Goal: Information Seeking & Learning: Check status

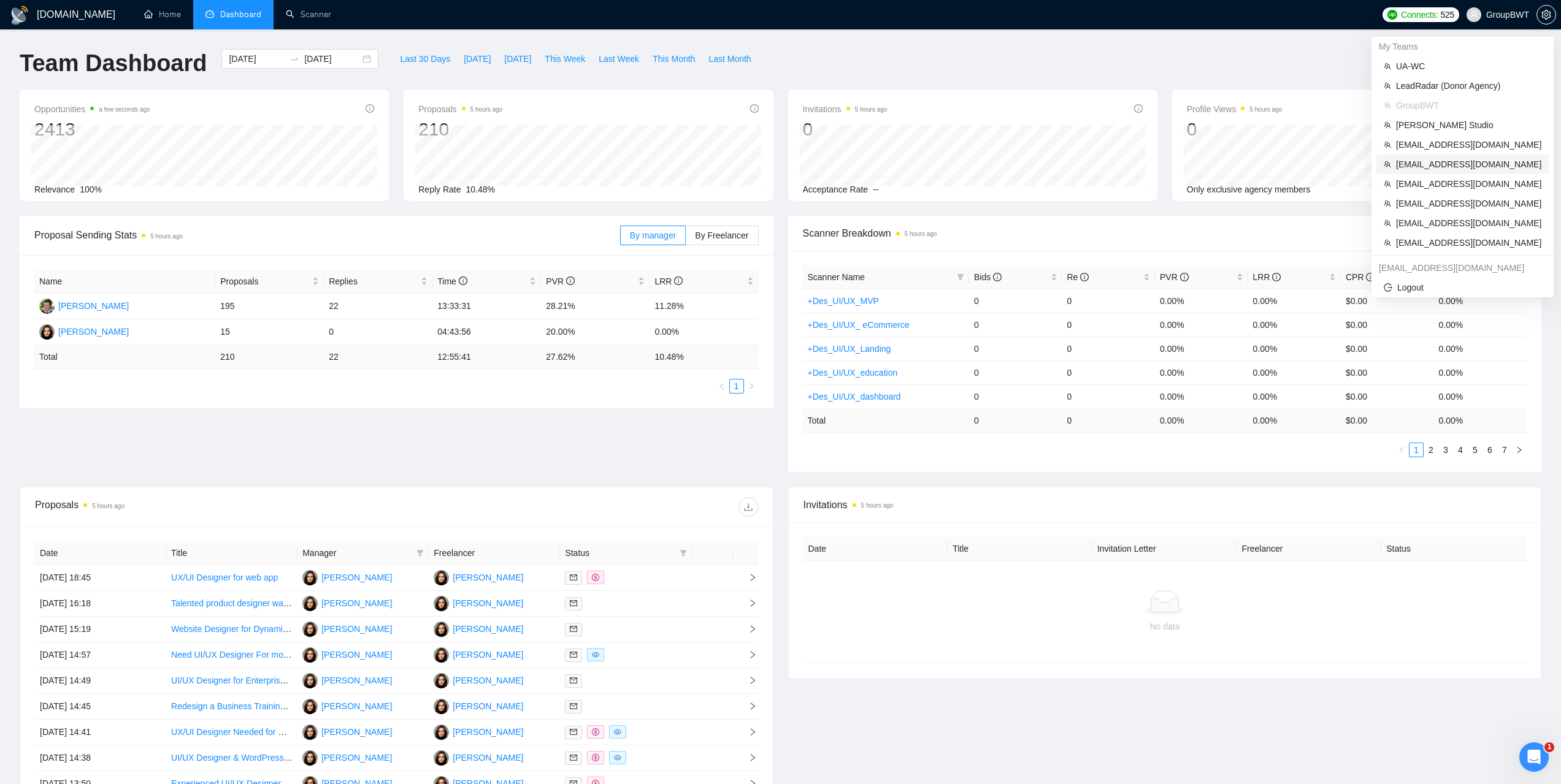
click at [1427, 164] on span "adrianoligarch@gmail.com" at bounding box center [1469, 164] width 145 height 14
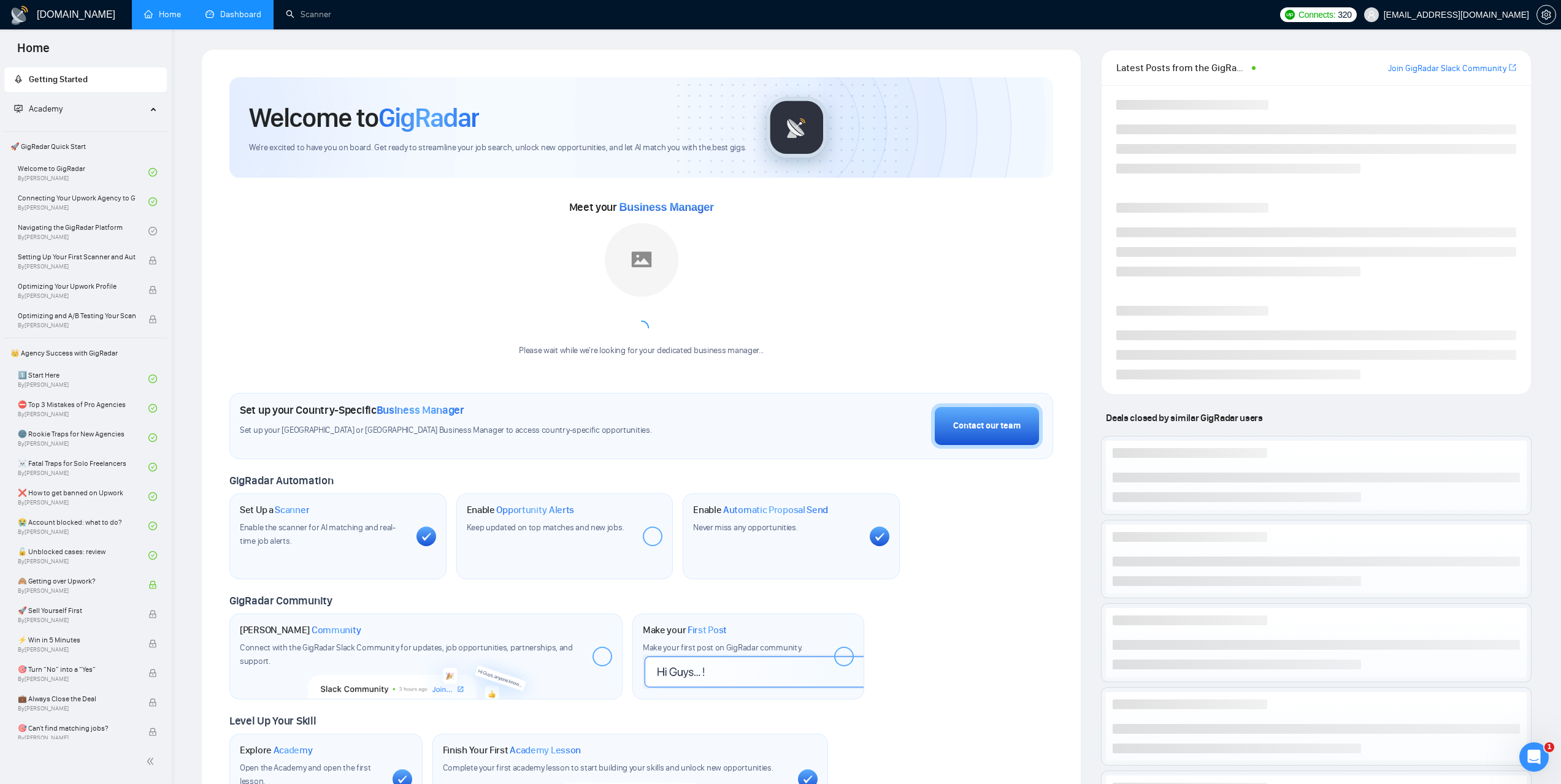
click at [244, 14] on link "Dashboard" at bounding box center [234, 14] width 56 height 11
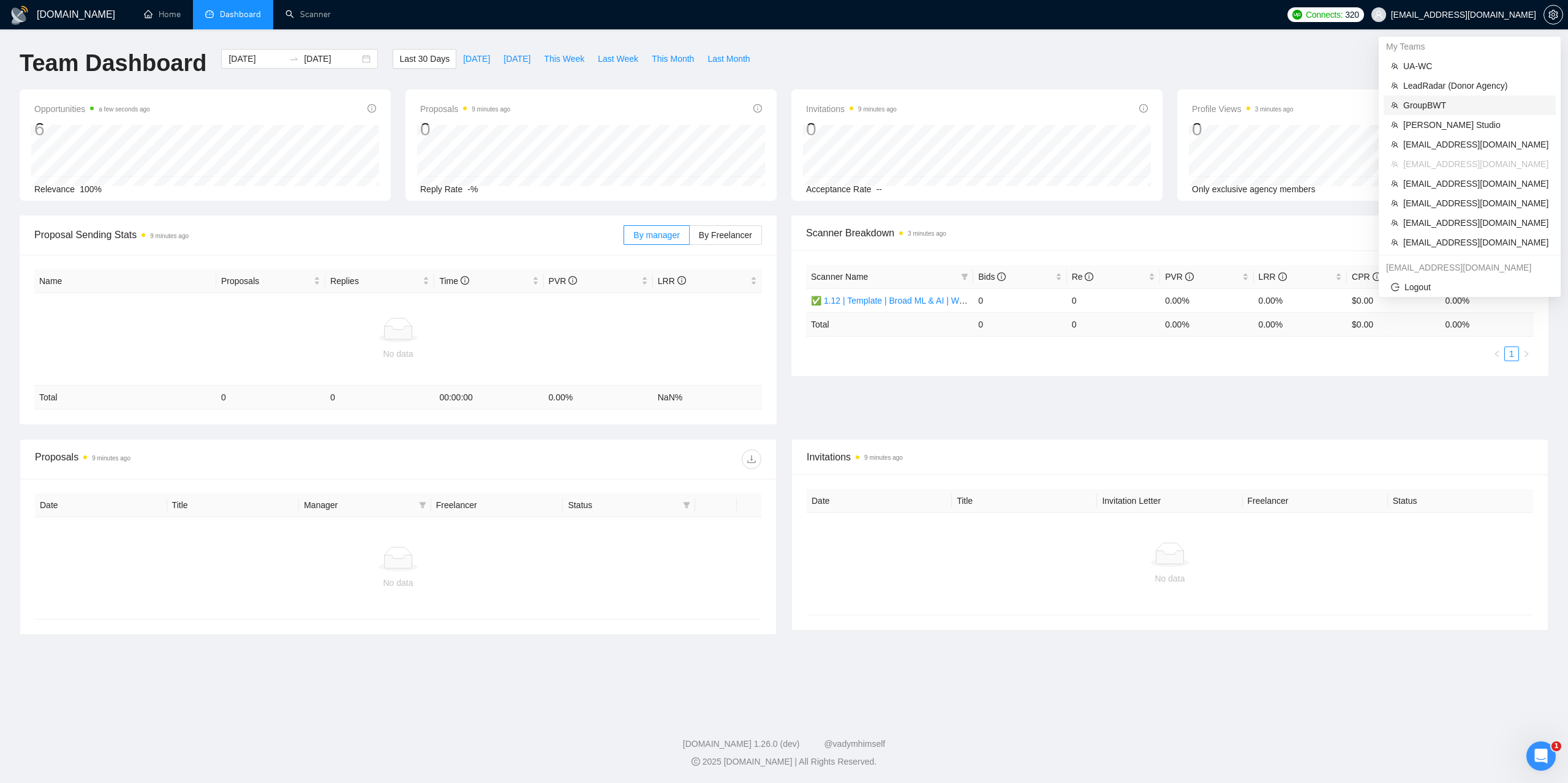
click at [1431, 105] on span "GroupBWT" at bounding box center [1476, 105] width 145 height 14
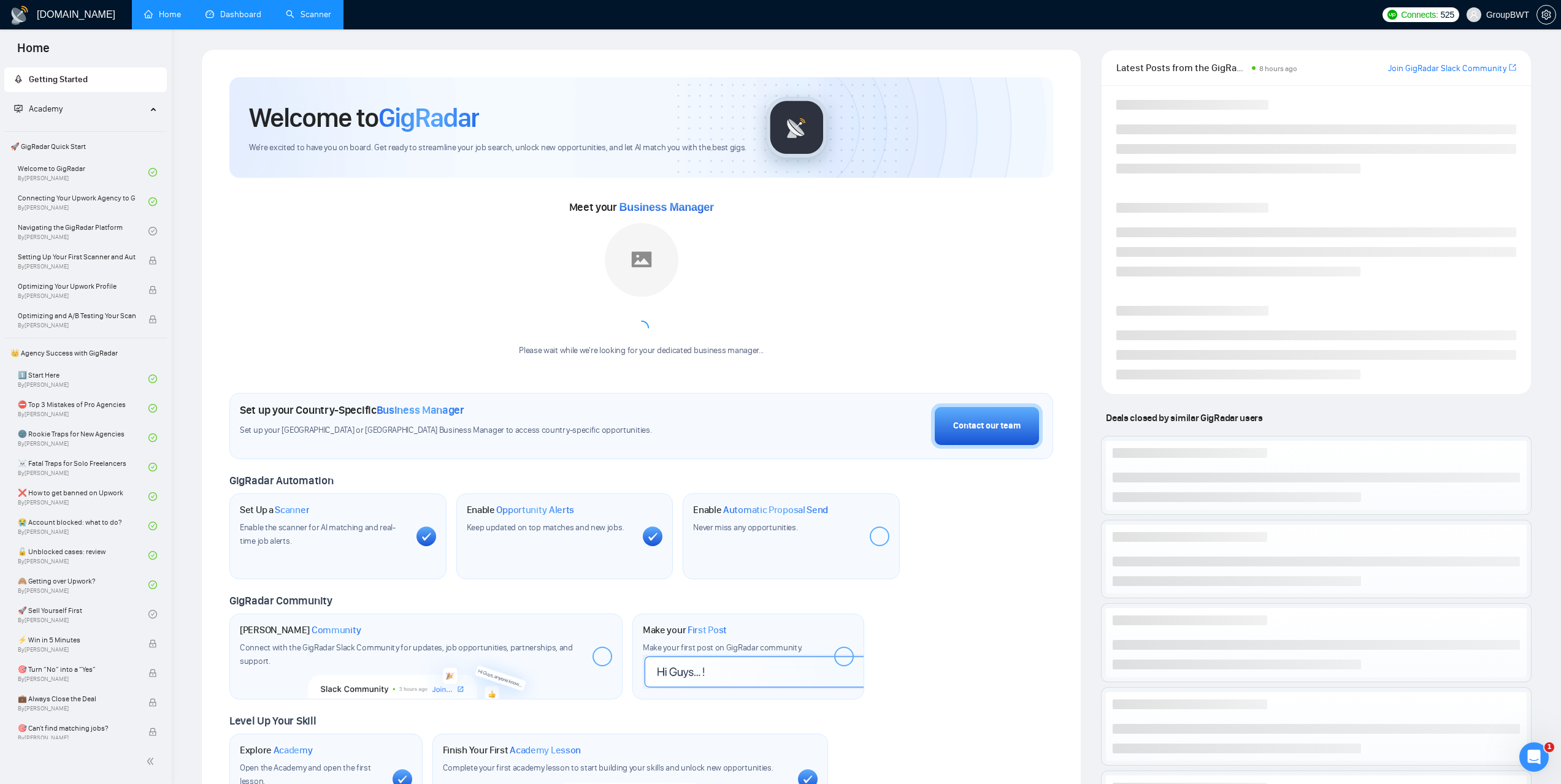
click at [331, 18] on link "Scanner" at bounding box center [308, 14] width 45 height 11
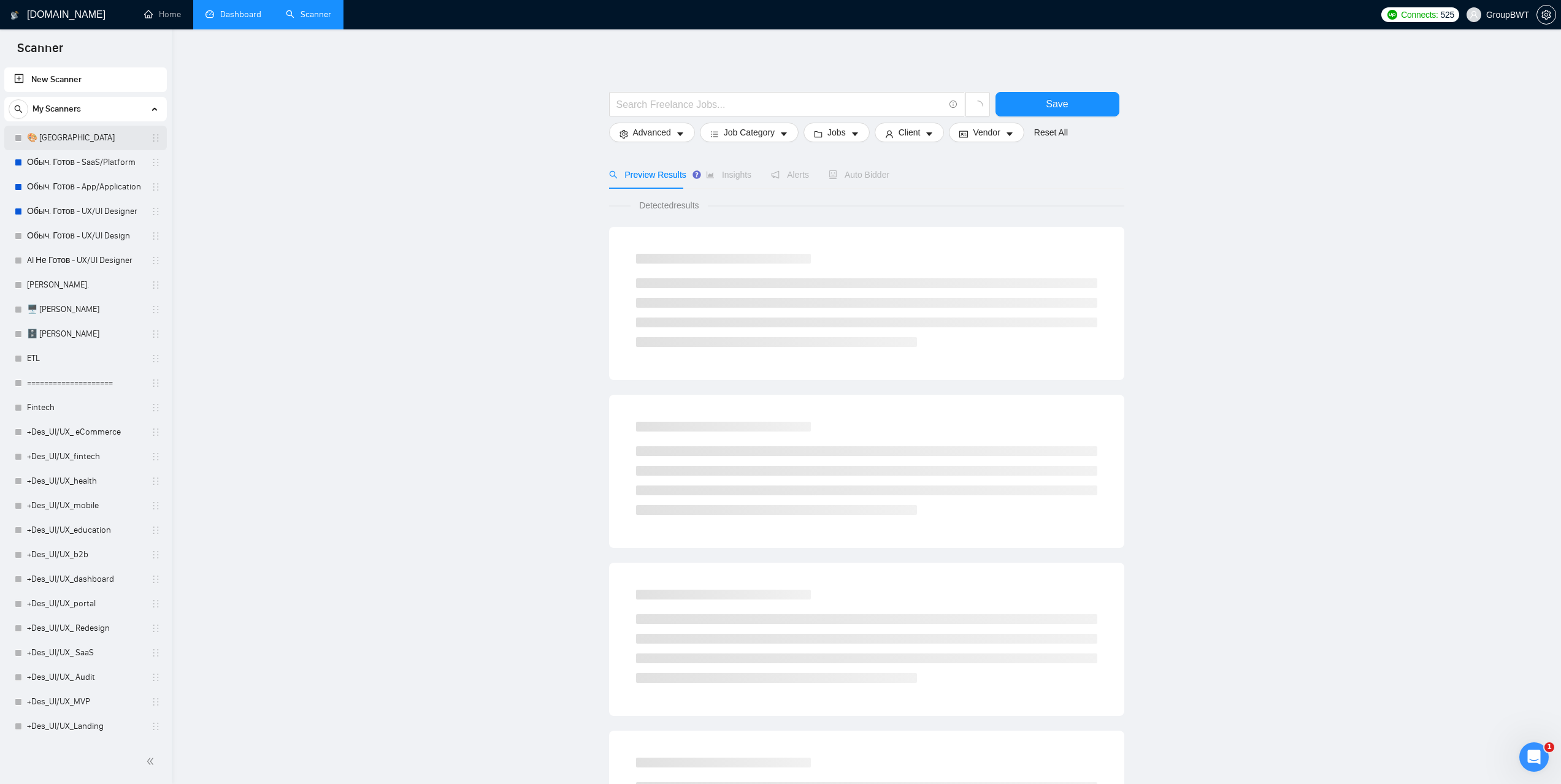
click at [68, 140] on link "🎨 Sofia" at bounding box center [86, 138] width 116 height 24
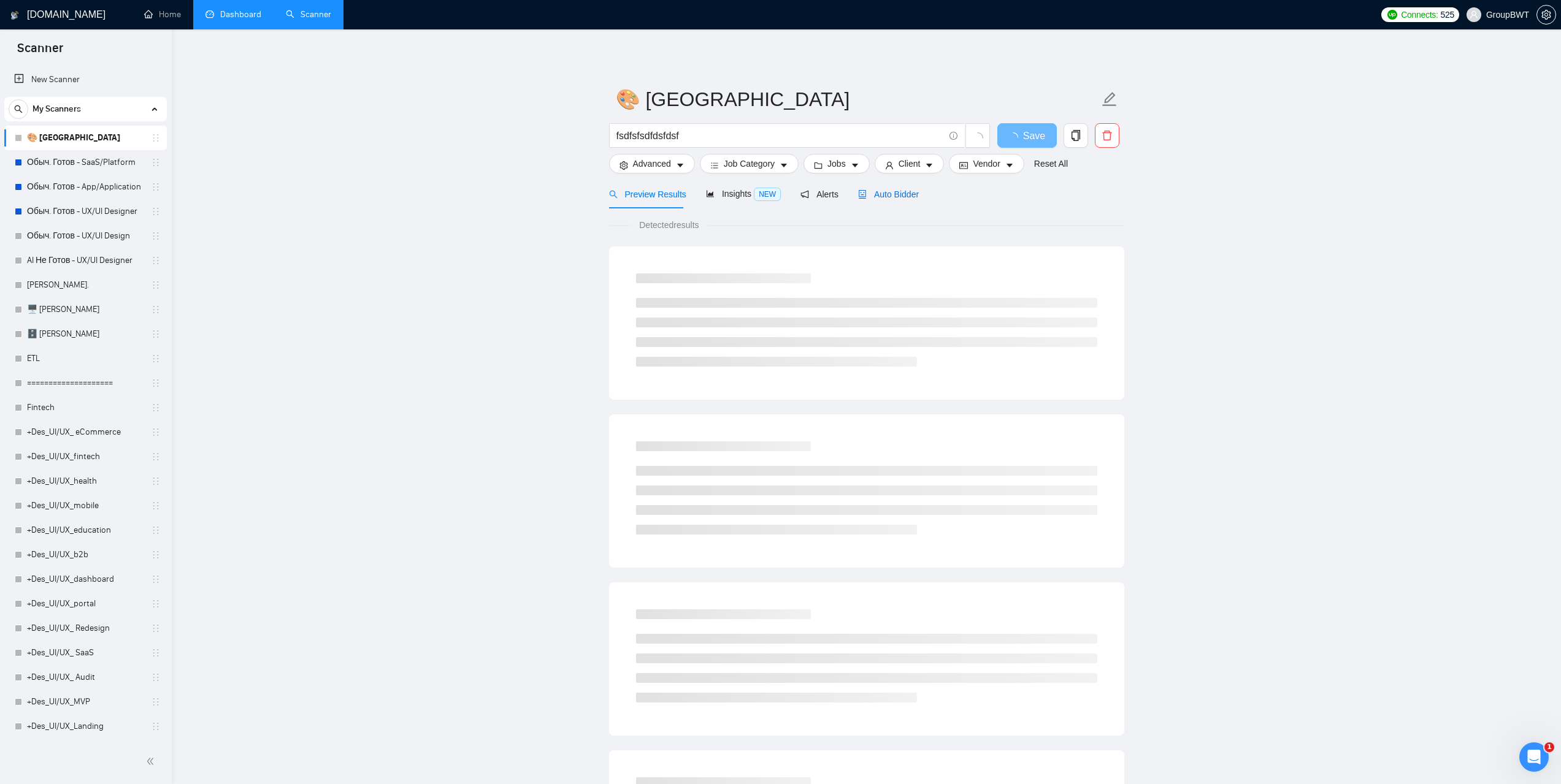
click at [897, 198] on span "Auto Bidder" at bounding box center [889, 195] width 60 height 10
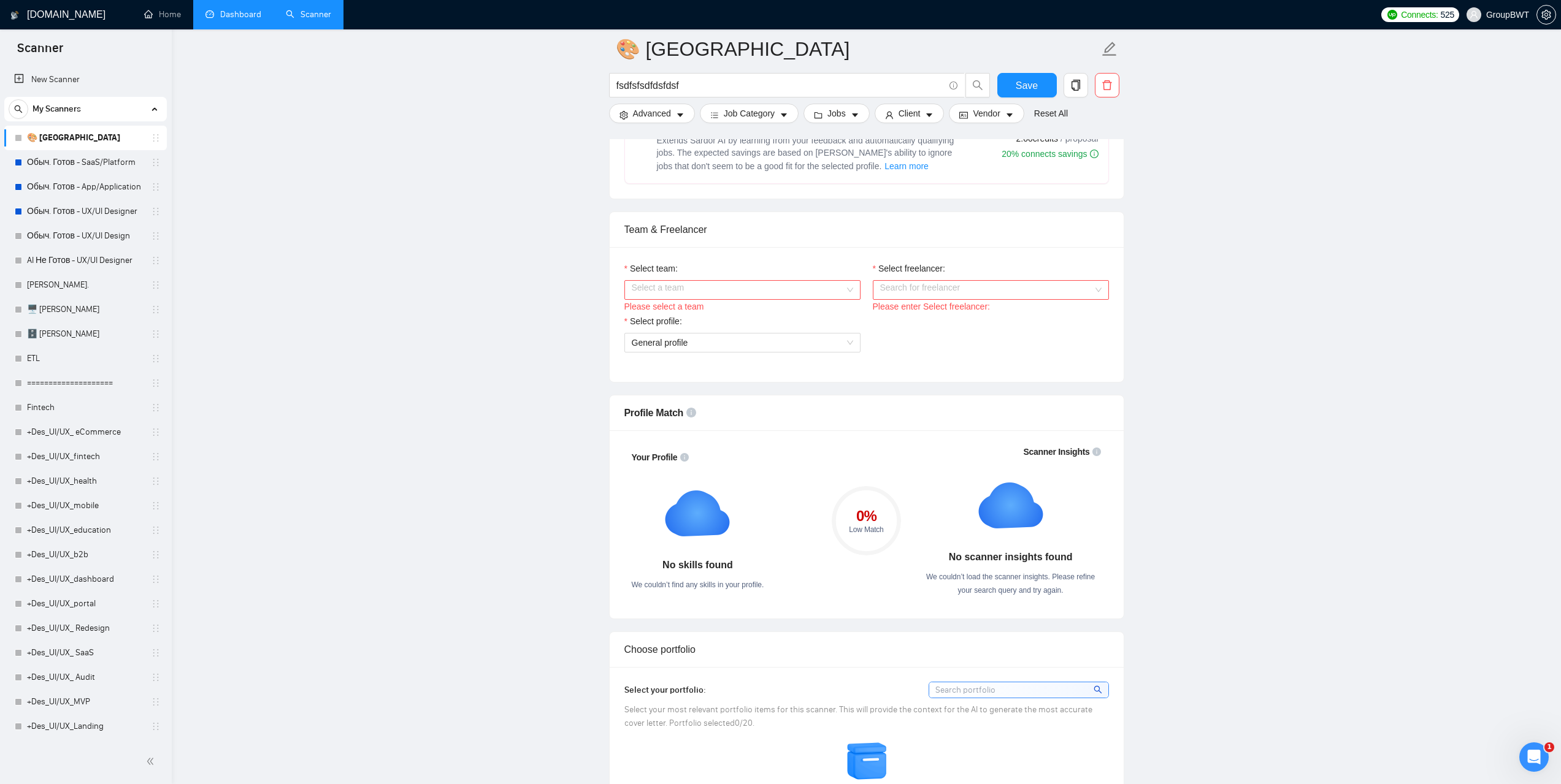
scroll to position [613, 0]
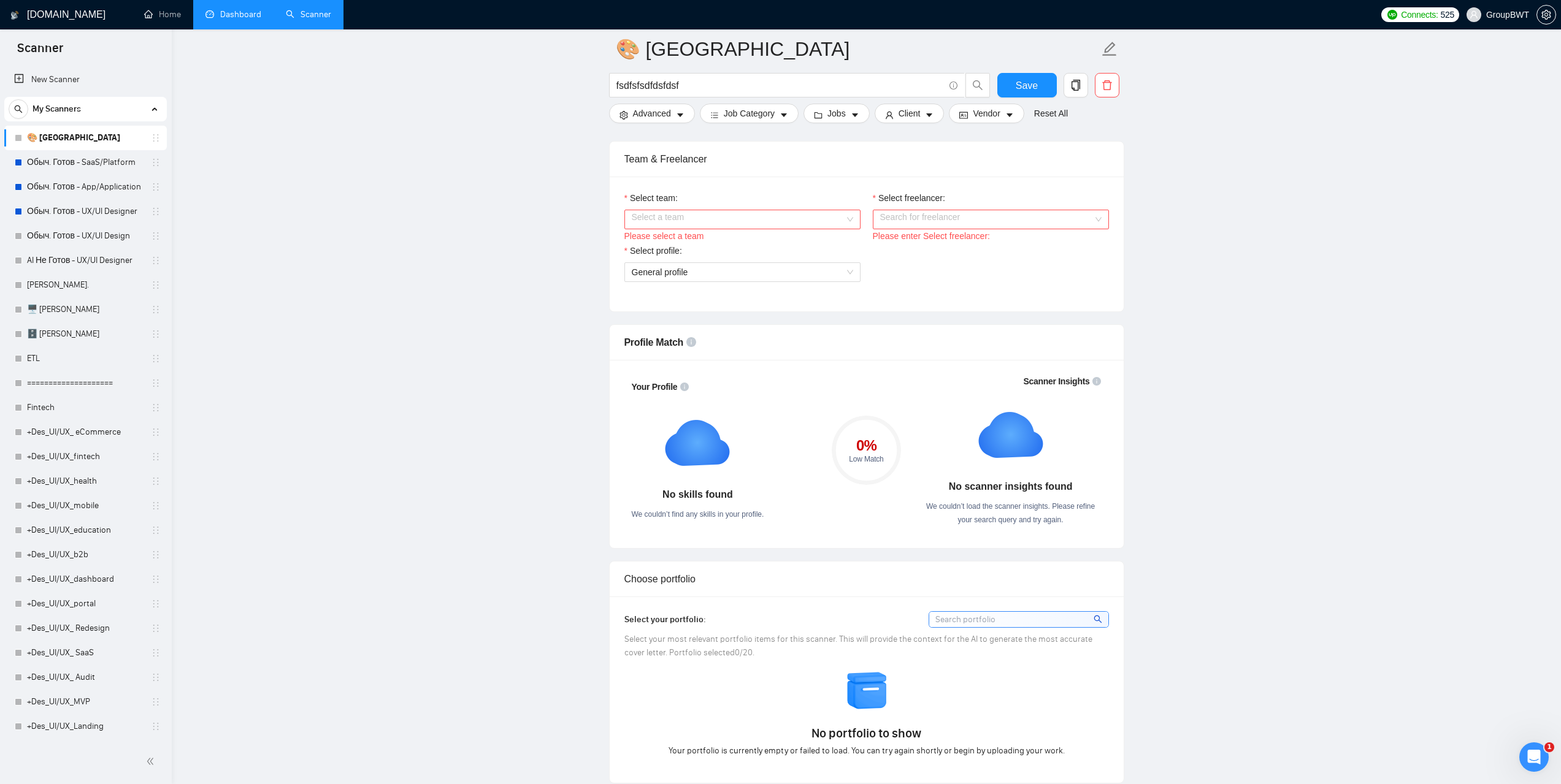
click at [779, 228] on div "Select a team" at bounding box center [743, 219] width 236 height 19
click at [738, 247] on div "BWT Team Data" at bounding box center [742, 242] width 221 height 14
click at [945, 224] on input "Select freelancer:" at bounding box center [987, 220] width 213 height 19
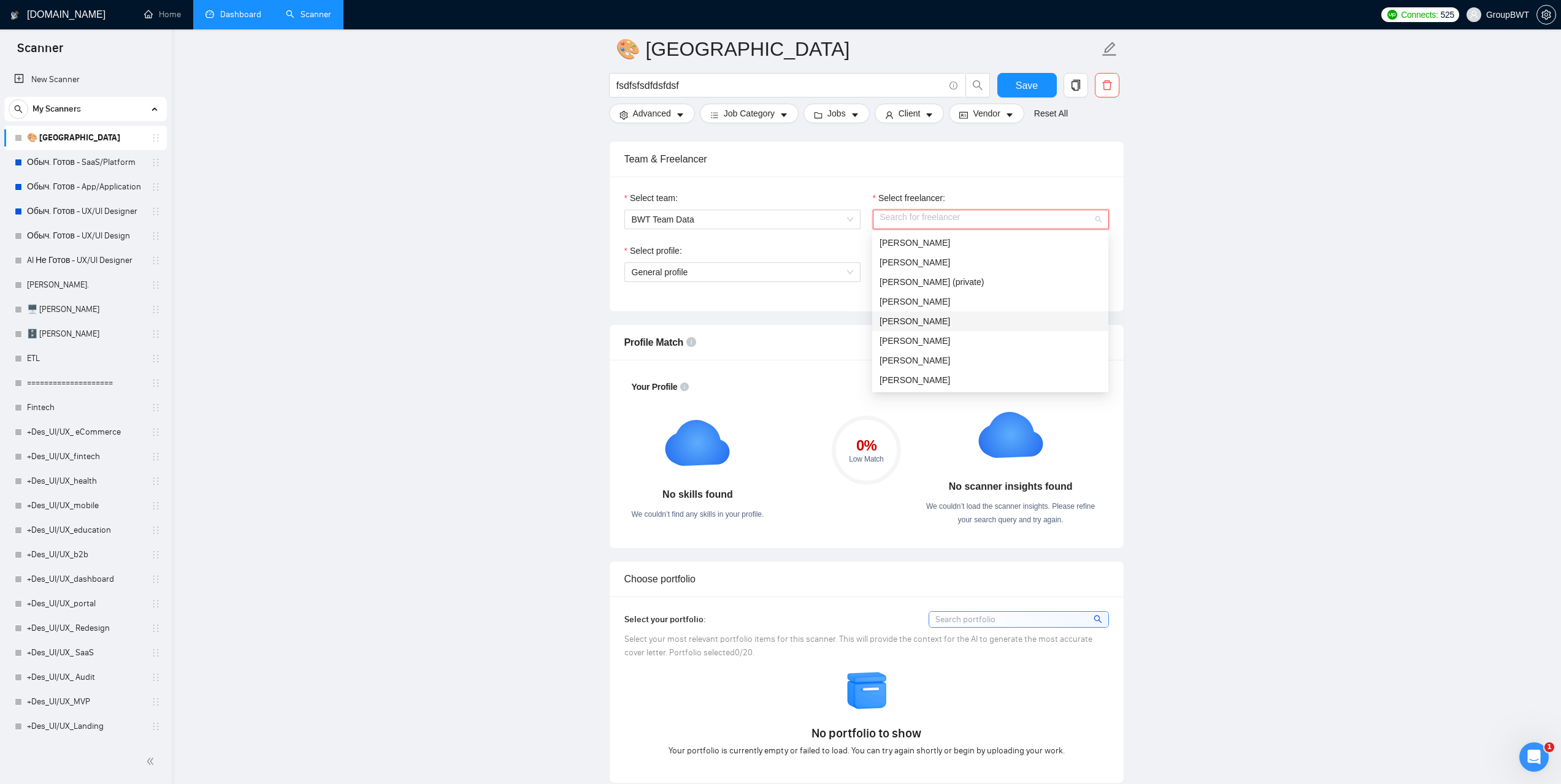
scroll to position [61, 0]
click at [936, 301] on span "[PERSON_NAME]" at bounding box center [915, 300] width 70 height 10
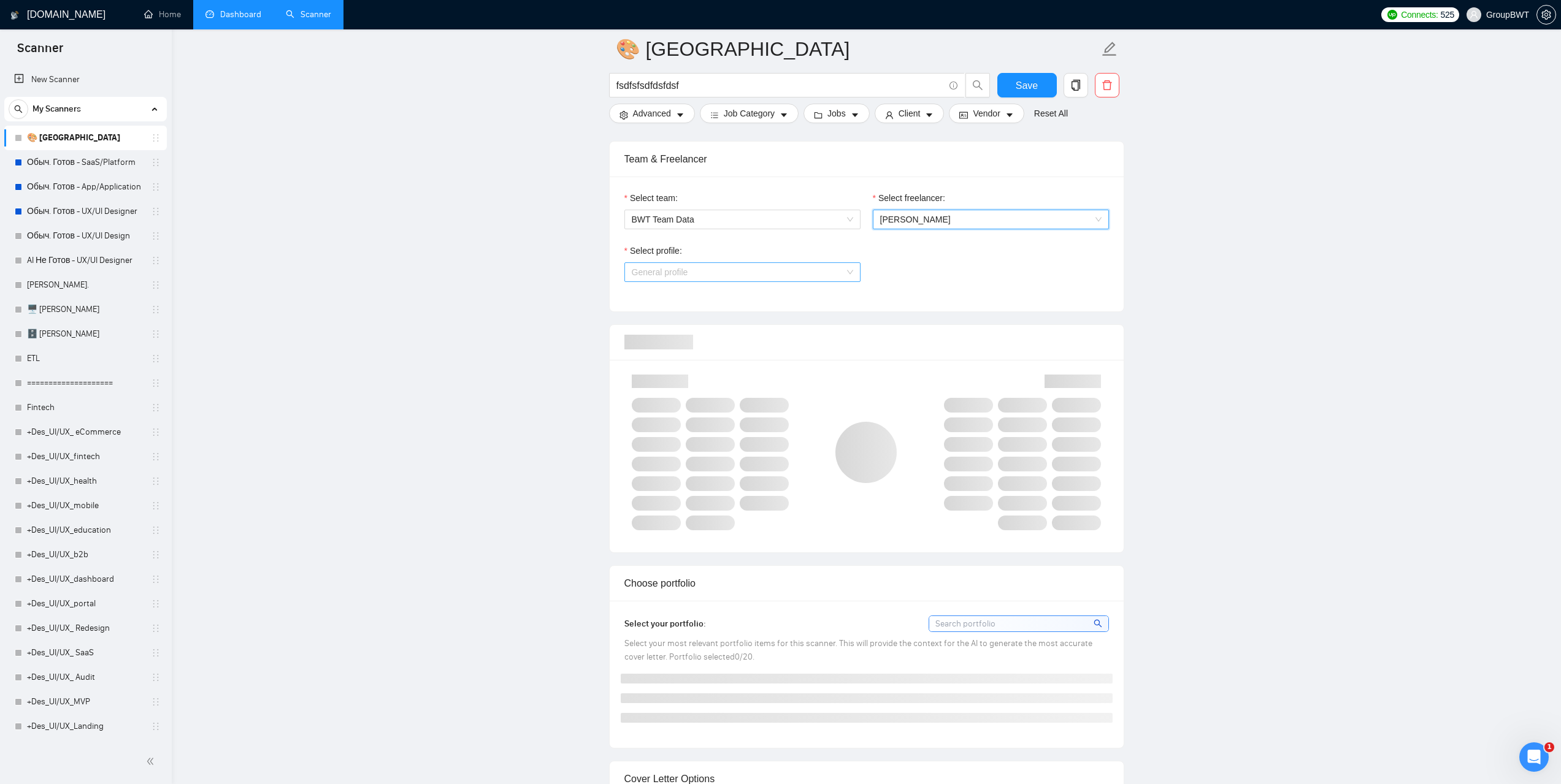
click at [846, 277] on span "General profile" at bounding box center [743, 272] width 221 height 19
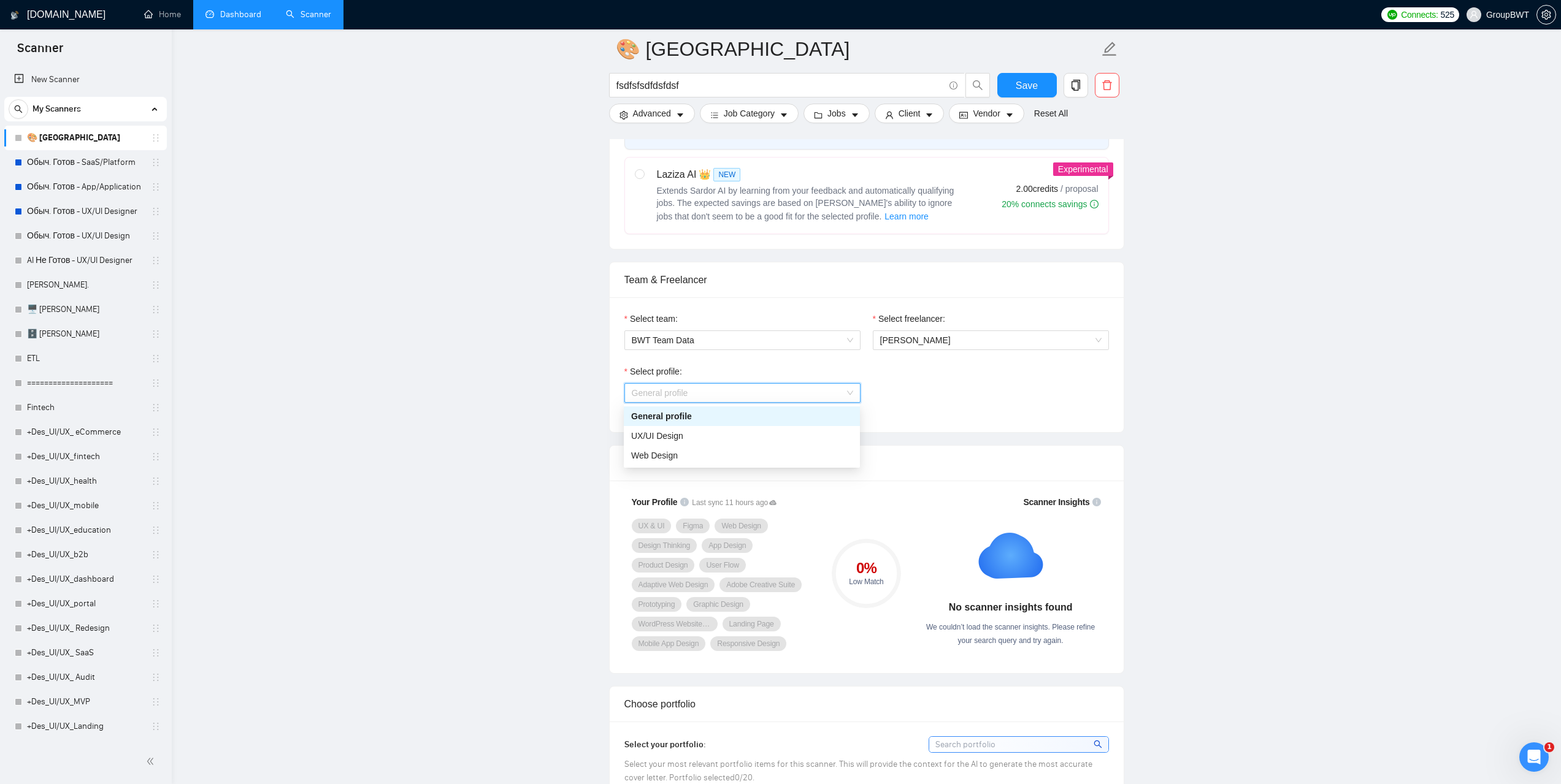
scroll to position [491, 0]
click at [242, 28] on li "Dashboard" at bounding box center [234, 14] width 81 height 29
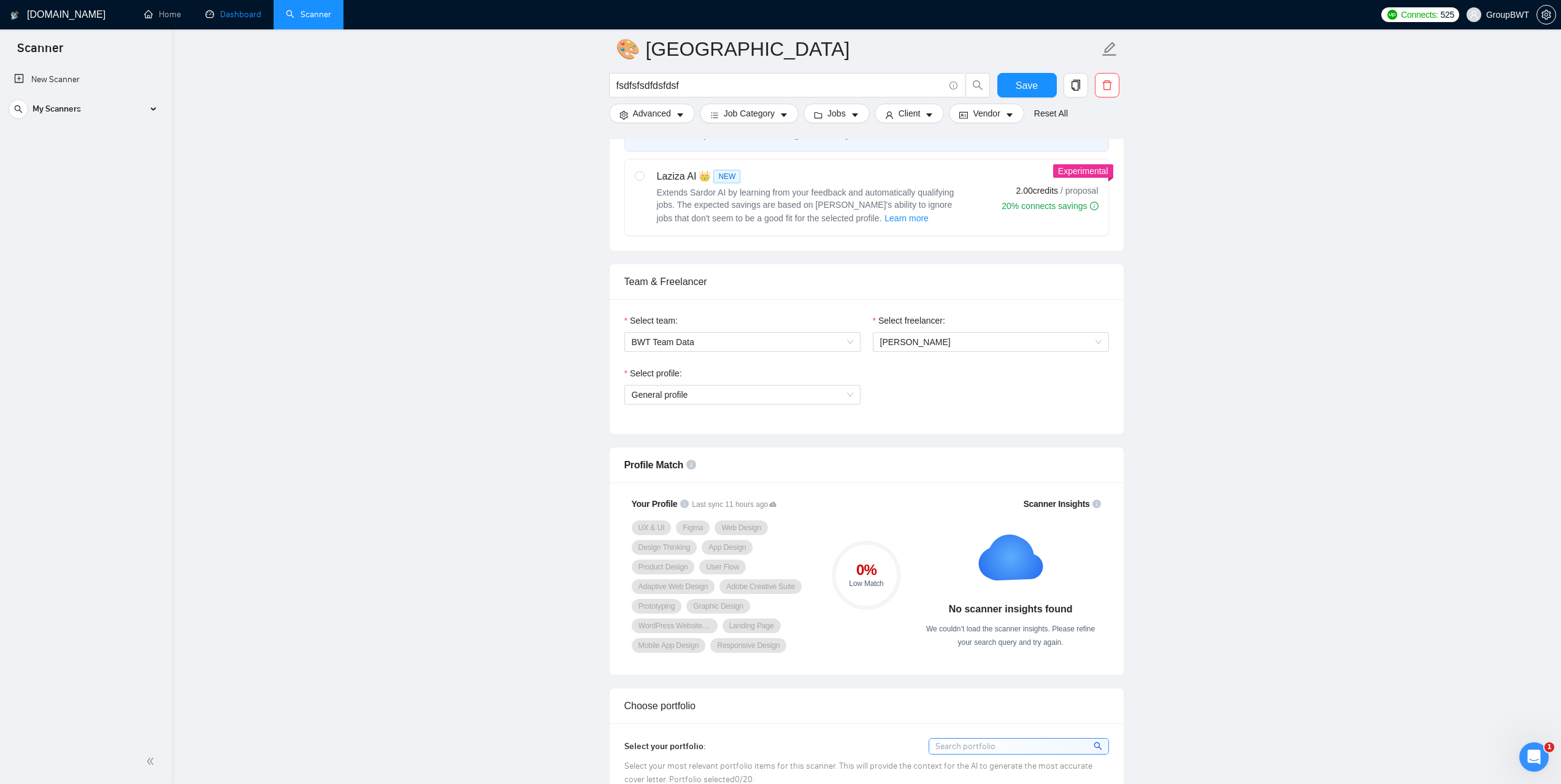
click at [257, 18] on link "Dashboard" at bounding box center [234, 14] width 56 height 11
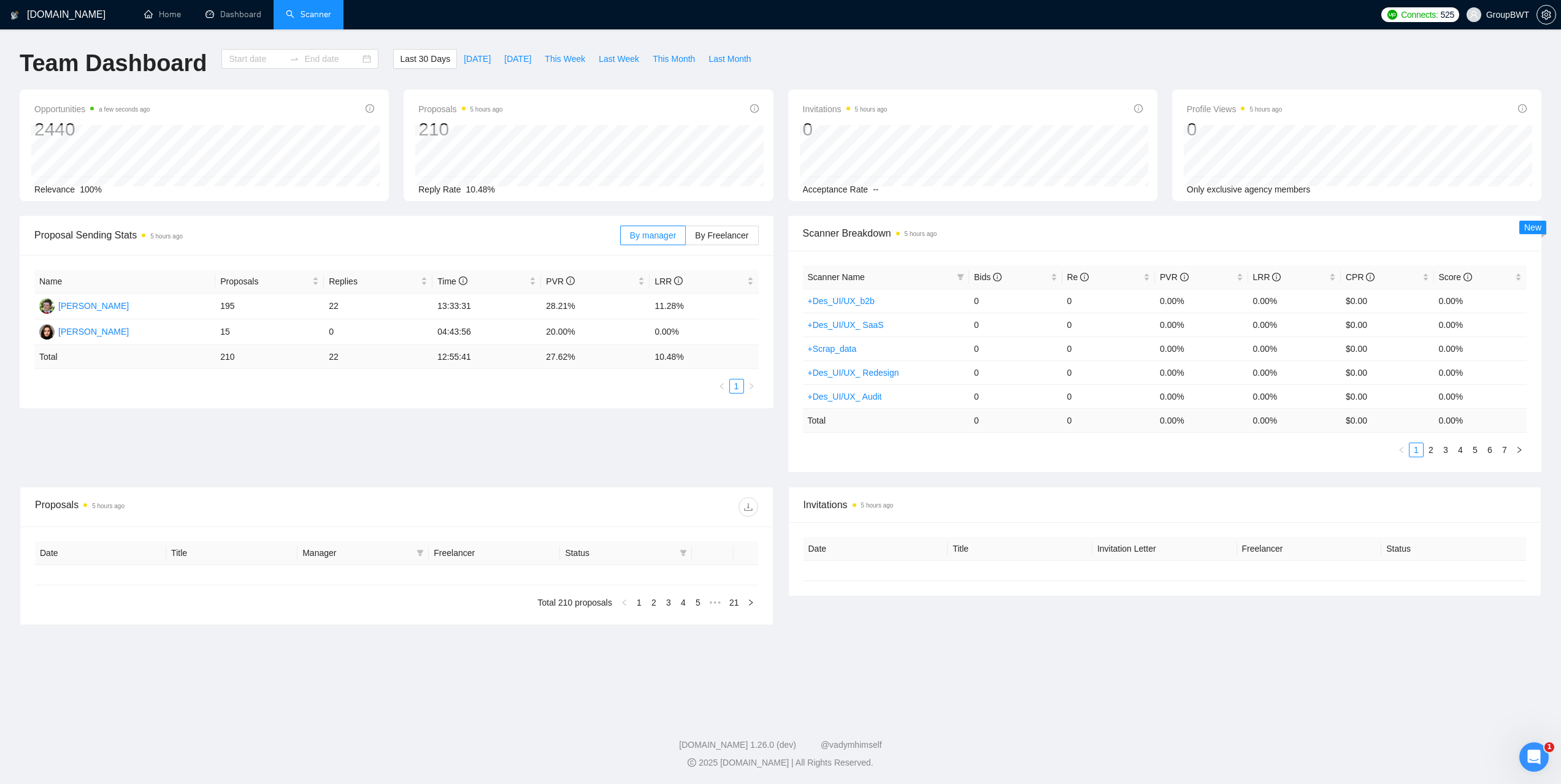
type input "2025-08-05"
type input "2025-09-04"
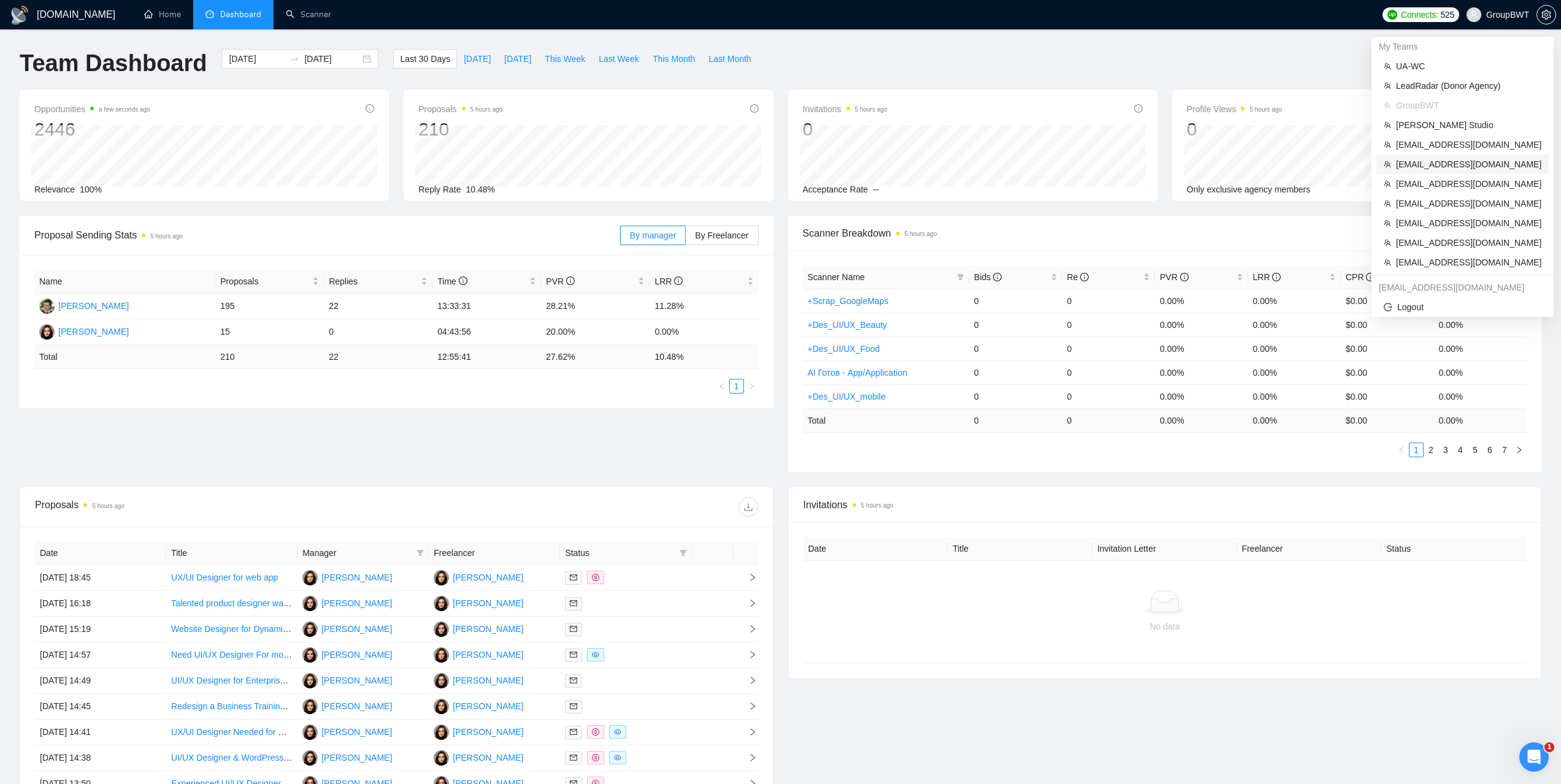
click at [1426, 167] on span "adit.ravi@argusoft.com" at bounding box center [1469, 164] width 145 height 14
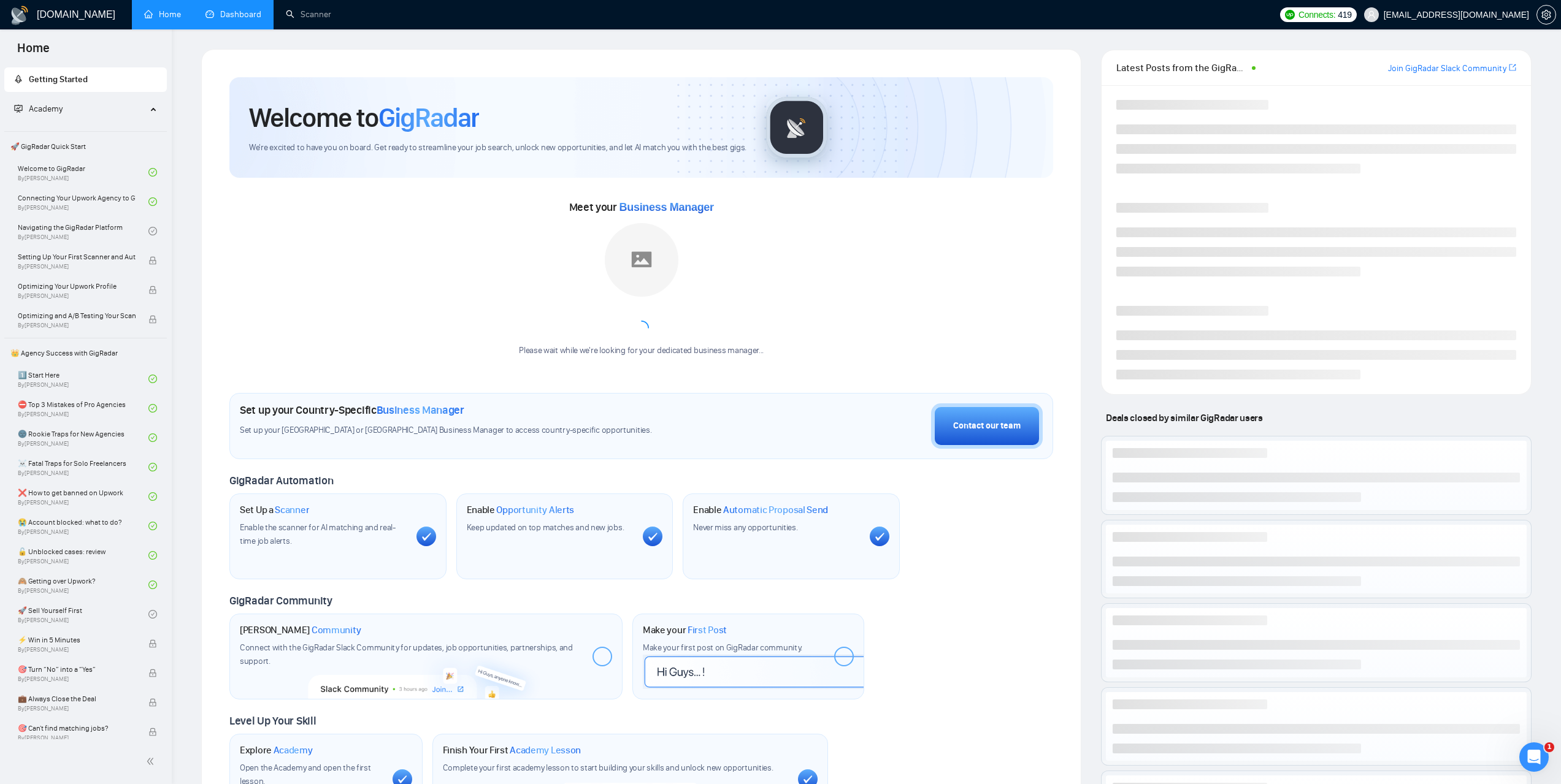
click at [261, 19] on link "Dashboard" at bounding box center [234, 14] width 56 height 11
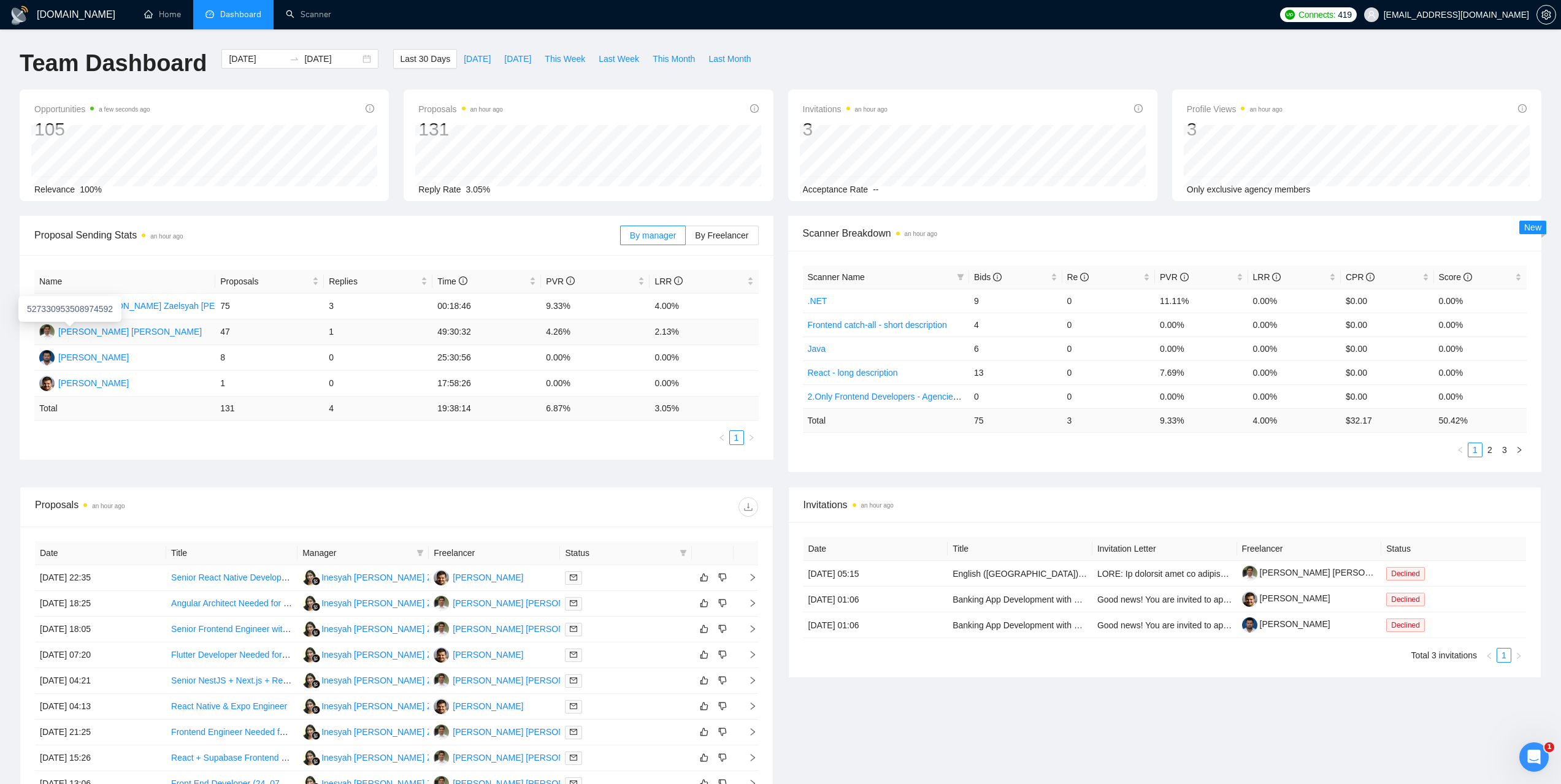
click at [86, 328] on div "Tejas Dave" at bounding box center [130, 331] width 144 height 14
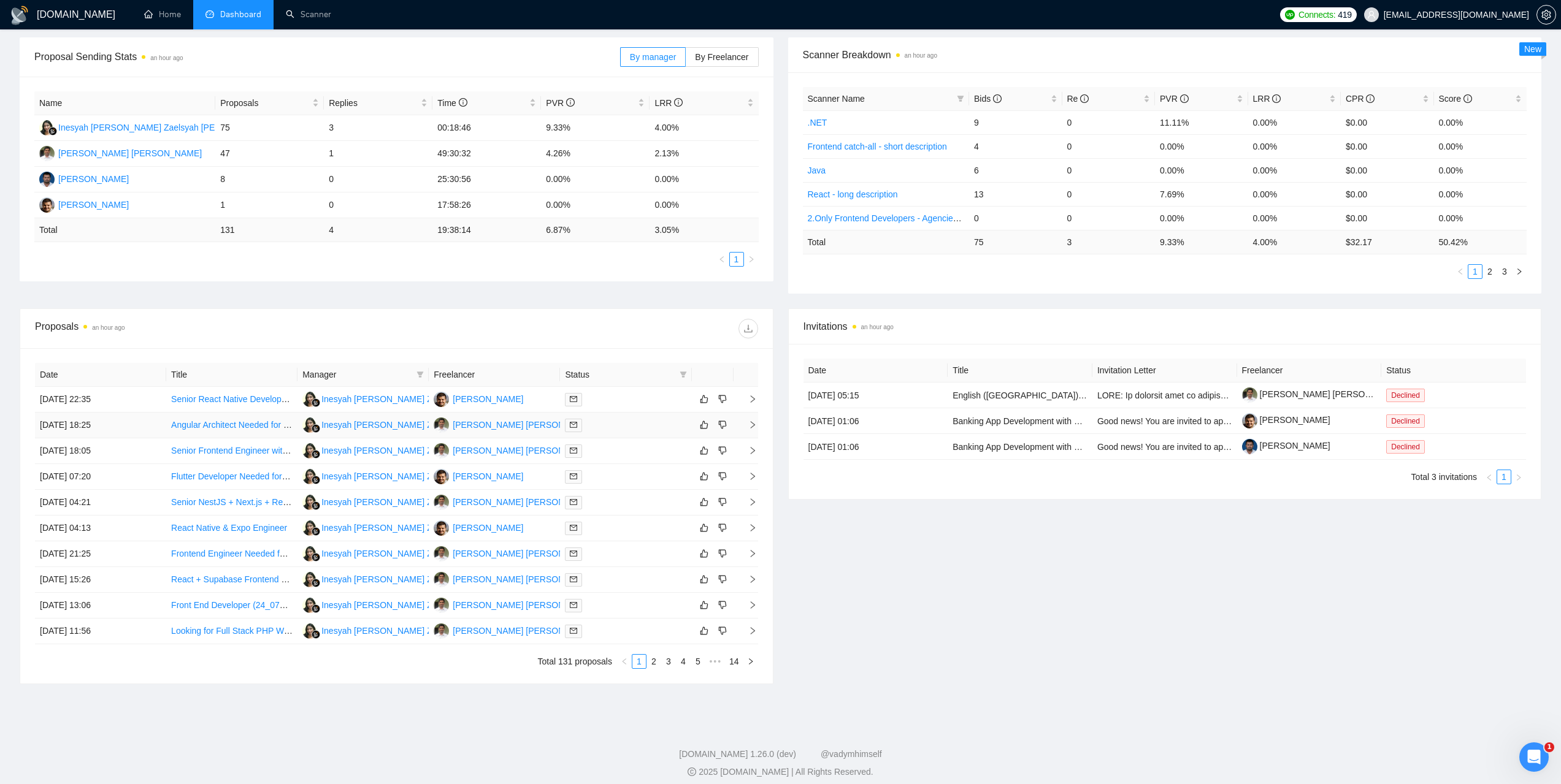
scroll to position [184, 0]
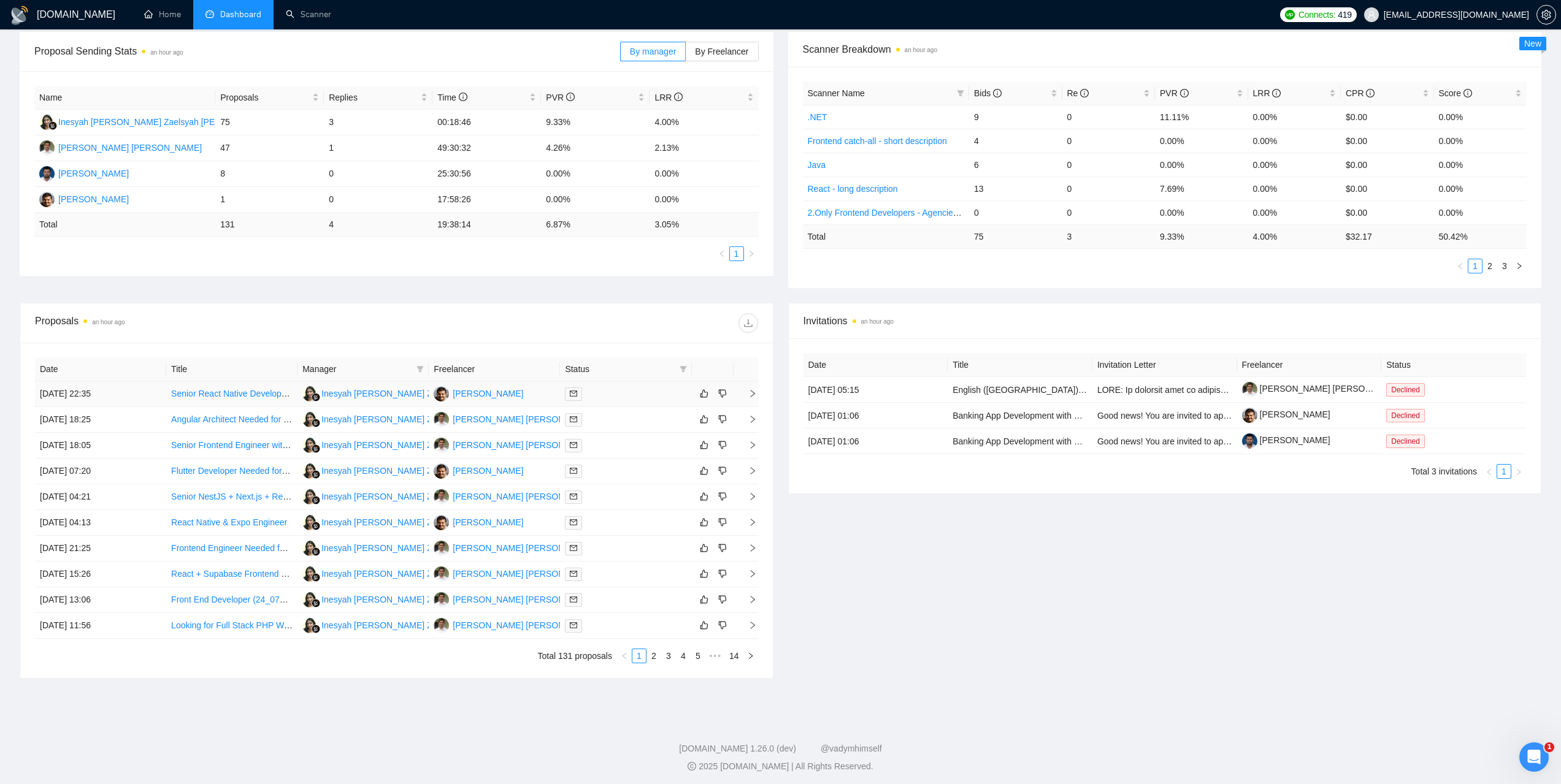
click at [86, 395] on td "03 Sep, 2025 22:35" at bounding box center [101, 395] width 132 height 26
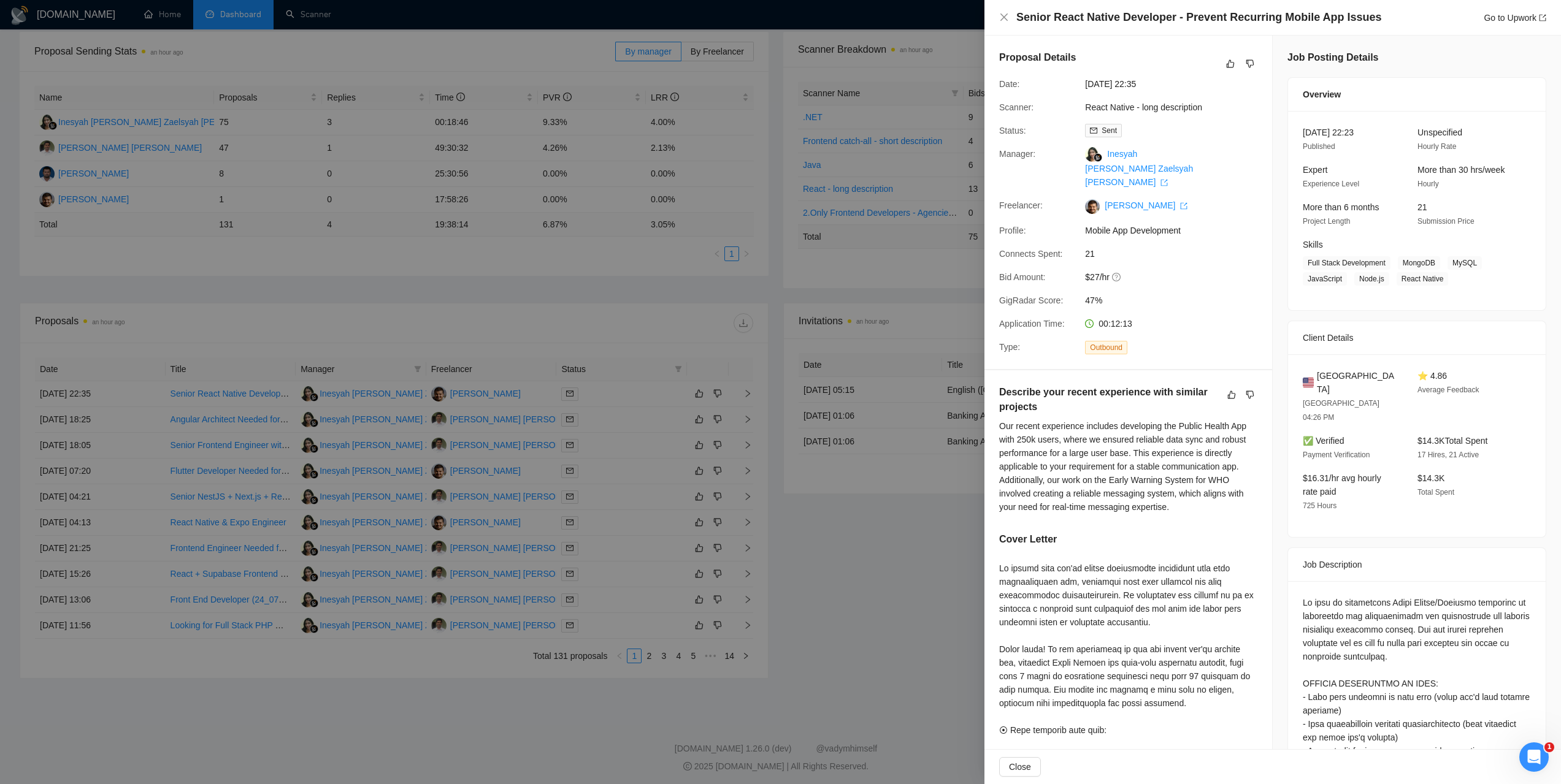
drag, startPoint x: 131, startPoint y: 543, endPoint x: 89, endPoint y: 545, distance: 42.0
click at [130, 543] on div at bounding box center [780, 392] width 1561 height 784
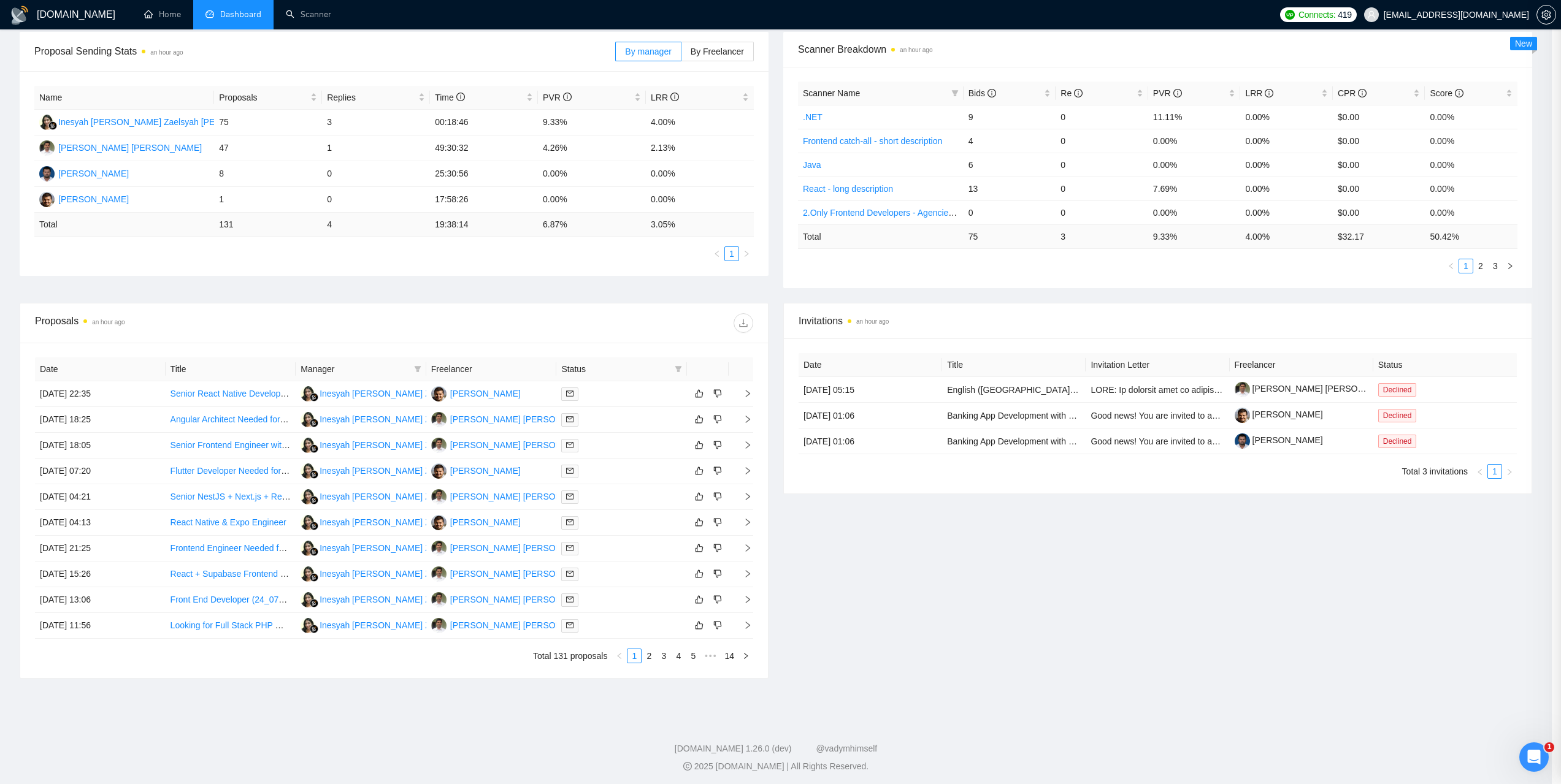
click at [89, 545] on div at bounding box center [780, 392] width 1561 height 784
click at [89, 545] on td "02 Sep, 2025 21:25" at bounding box center [101, 549] width 132 height 26
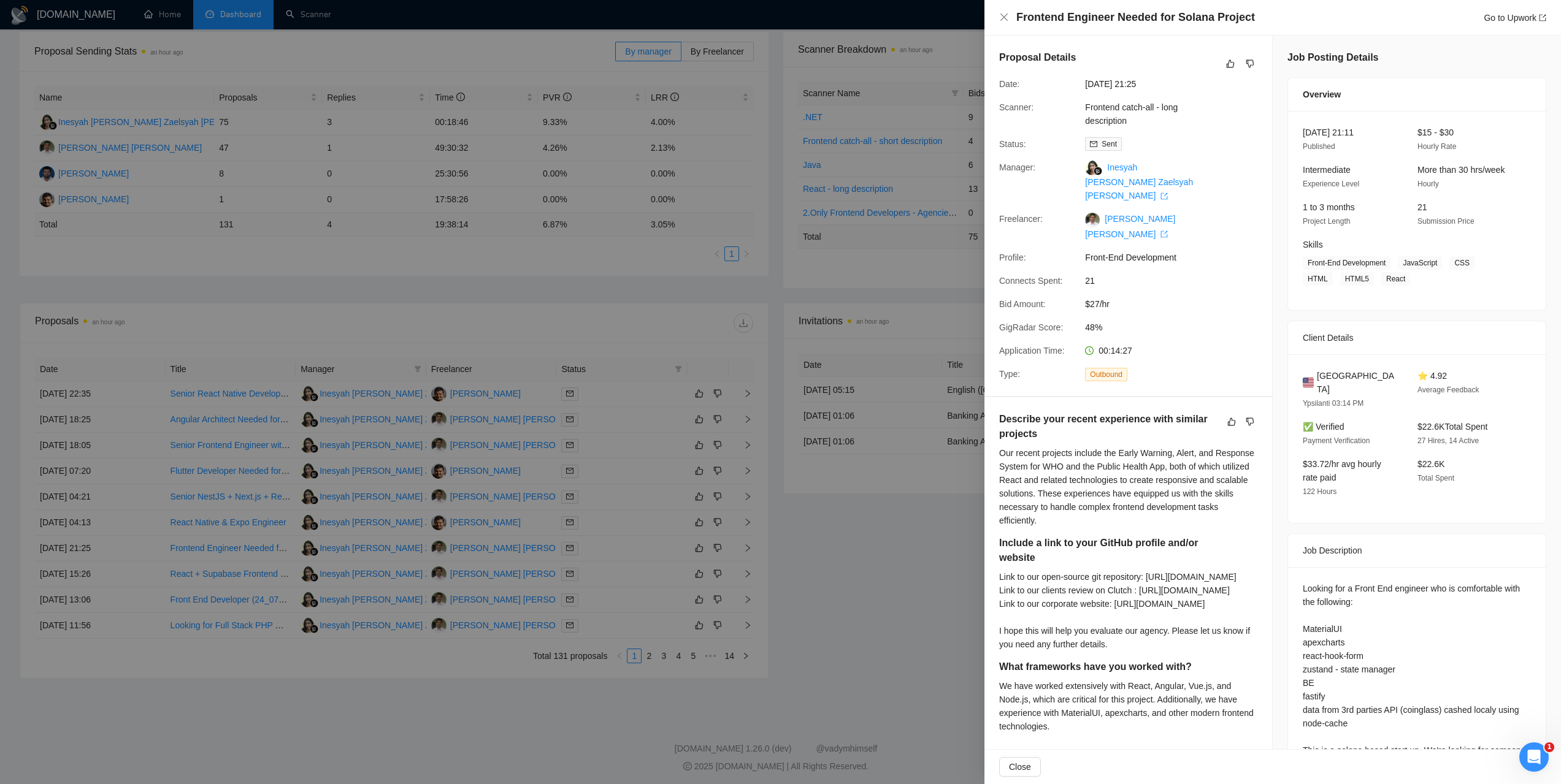
click at [105, 530] on div at bounding box center [780, 392] width 1561 height 784
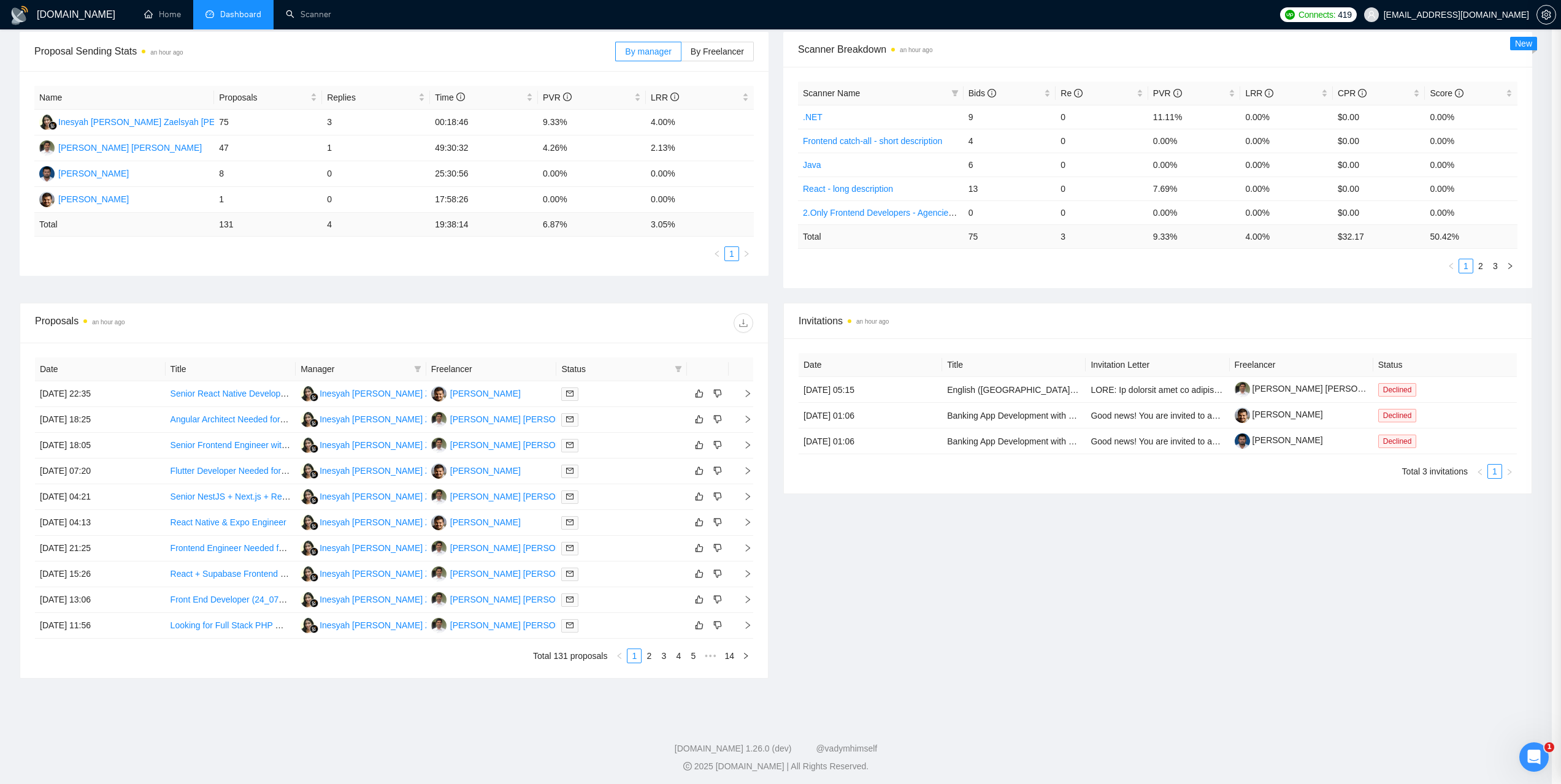
click at [91, 522] on div at bounding box center [780, 392] width 1561 height 784
click at [91, 522] on td "03 Sep, 2025 04:13" at bounding box center [101, 523] width 132 height 26
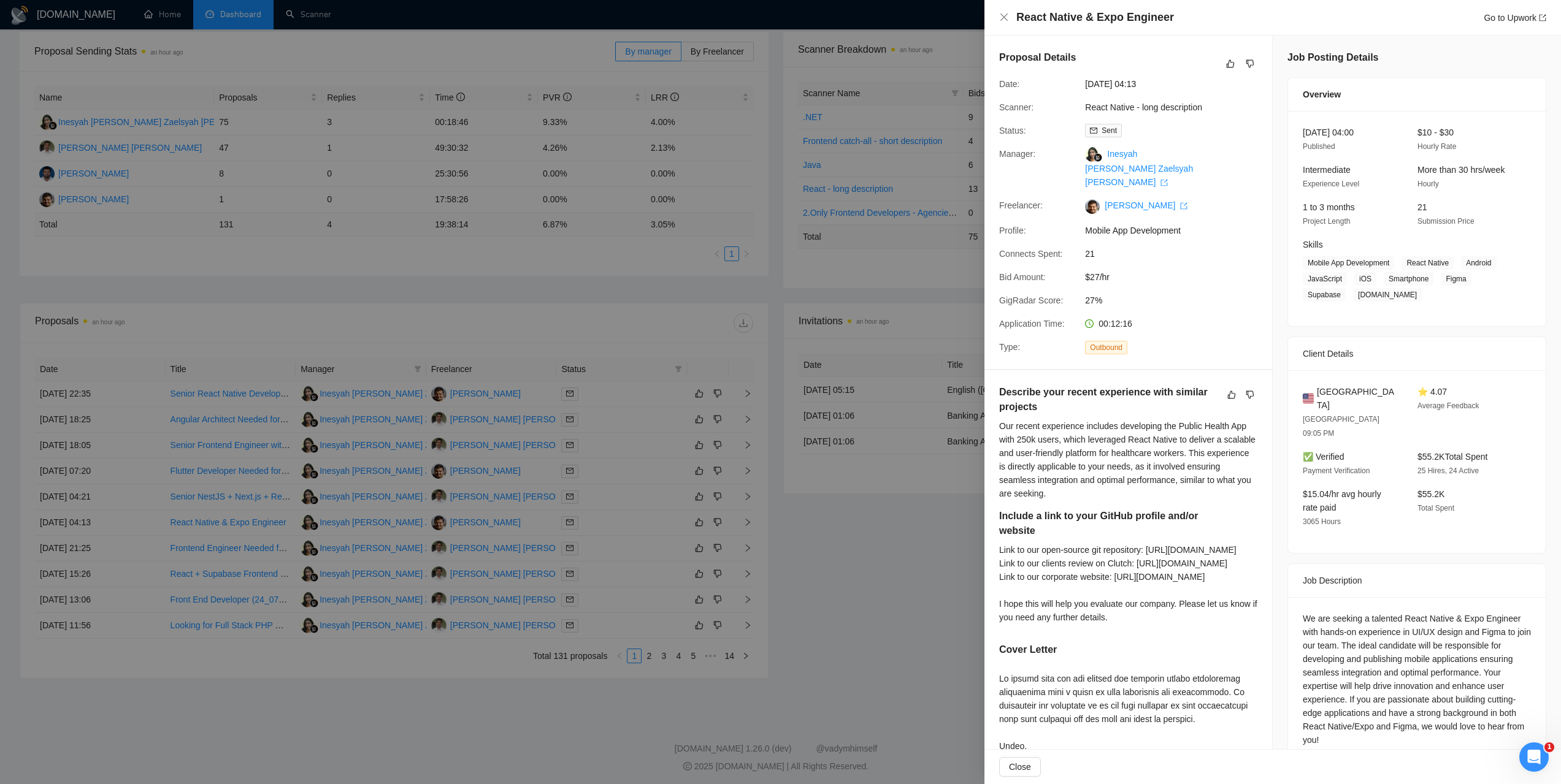
click at [104, 543] on div at bounding box center [780, 392] width 1561 height 784
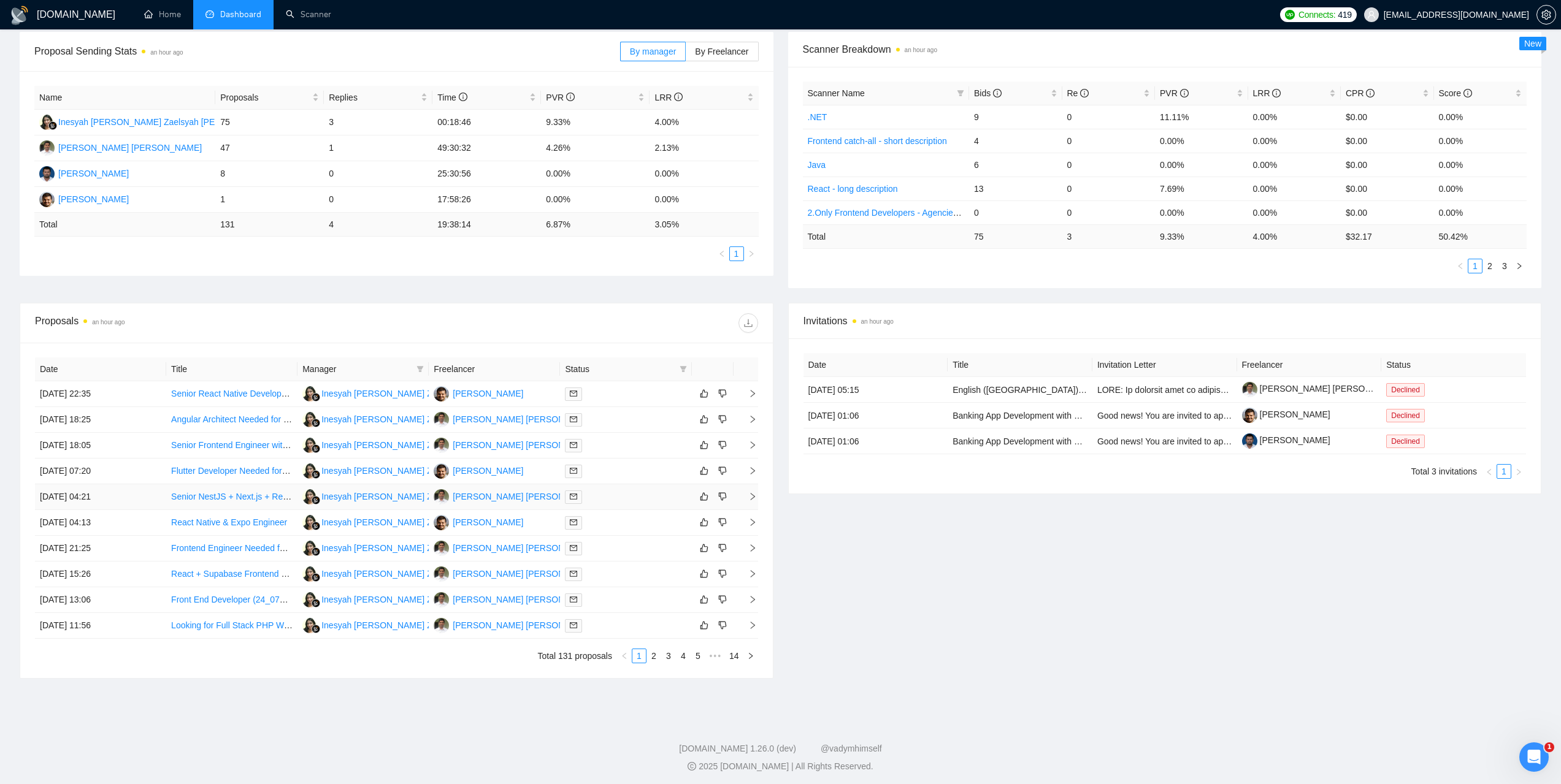
click at [90, 503] on td "03 Sep, 2025 04:21" at bounding box center [101, 497] width 132 height 26
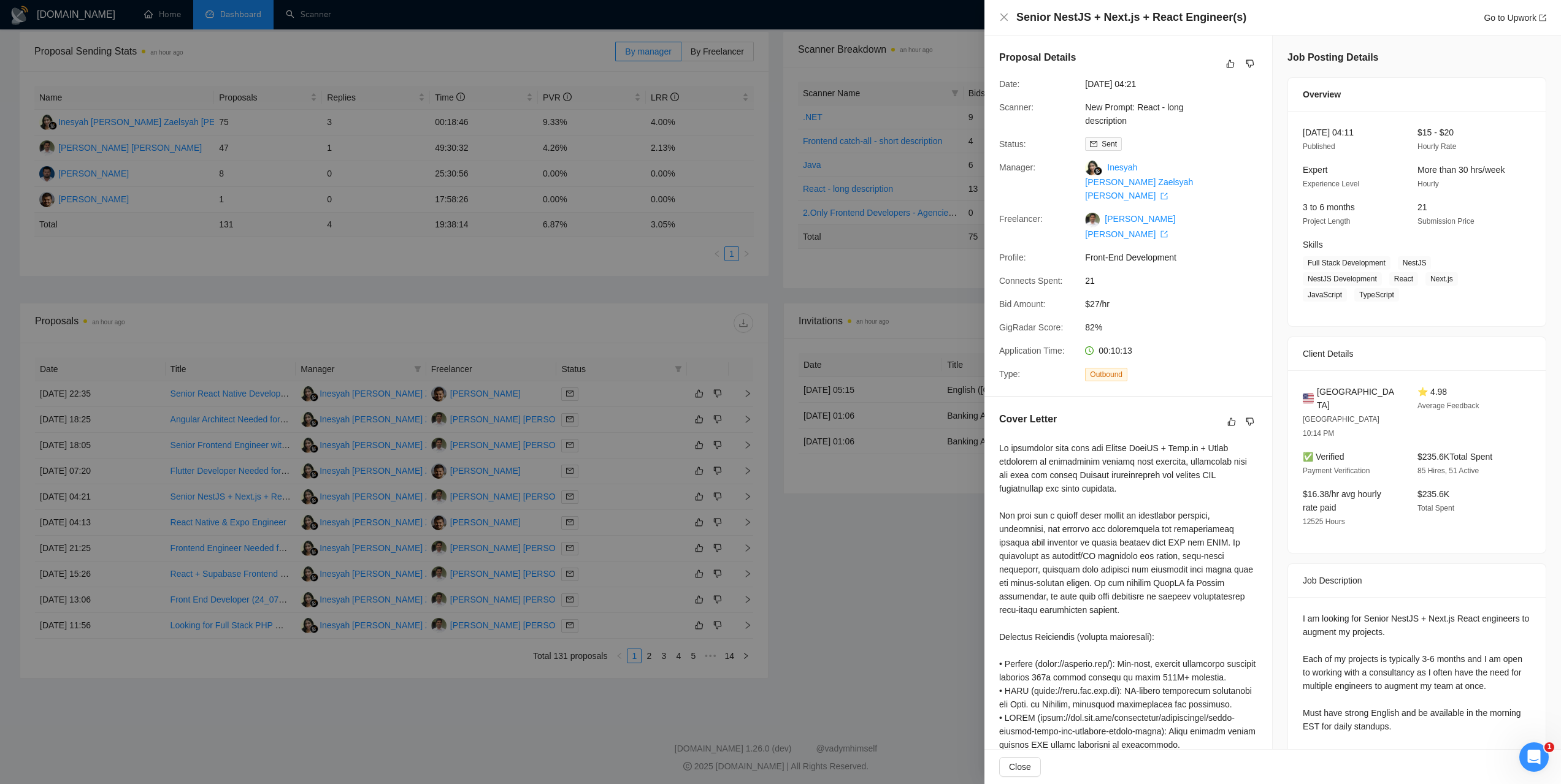
click at [256, 654] on div at bounding box center [780, 392] width 1561 height 784
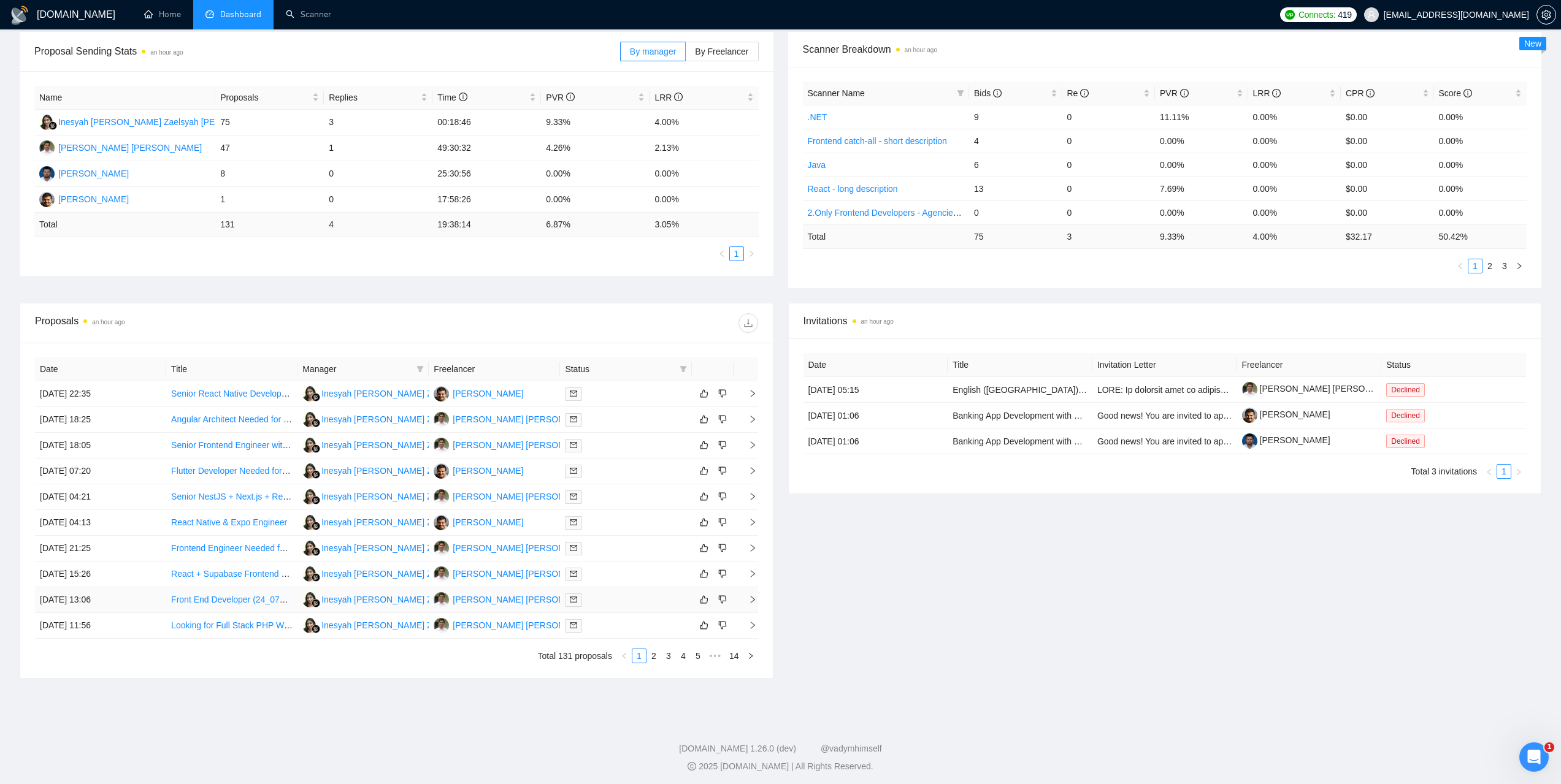
click at [83, 605] on td "02 Sep, 2025 13:06" at bounding box center [101, 600] width 132 height 26
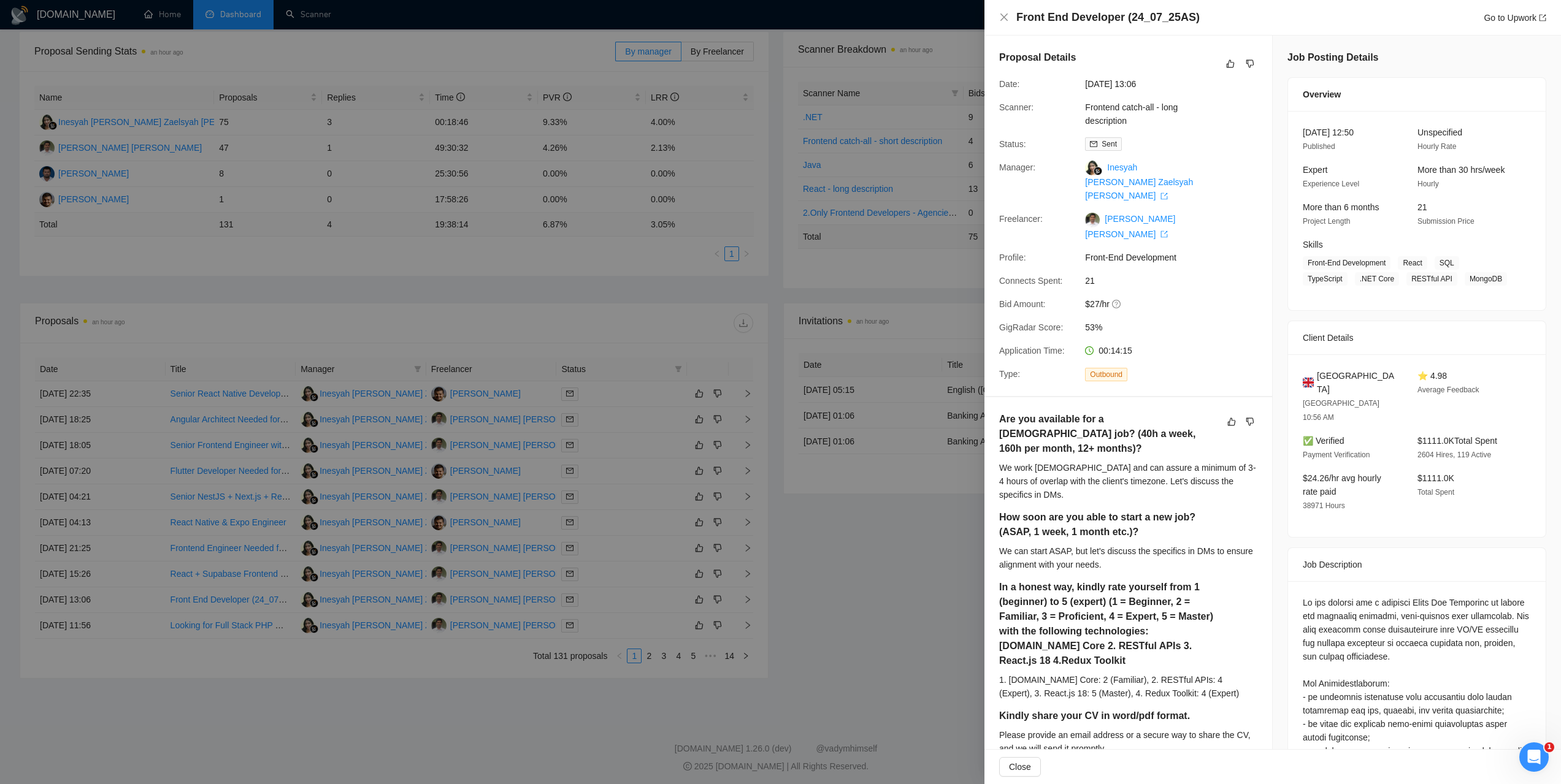
click at [86, 628] on div at bounding box center [780, 392] width 1561 height 784
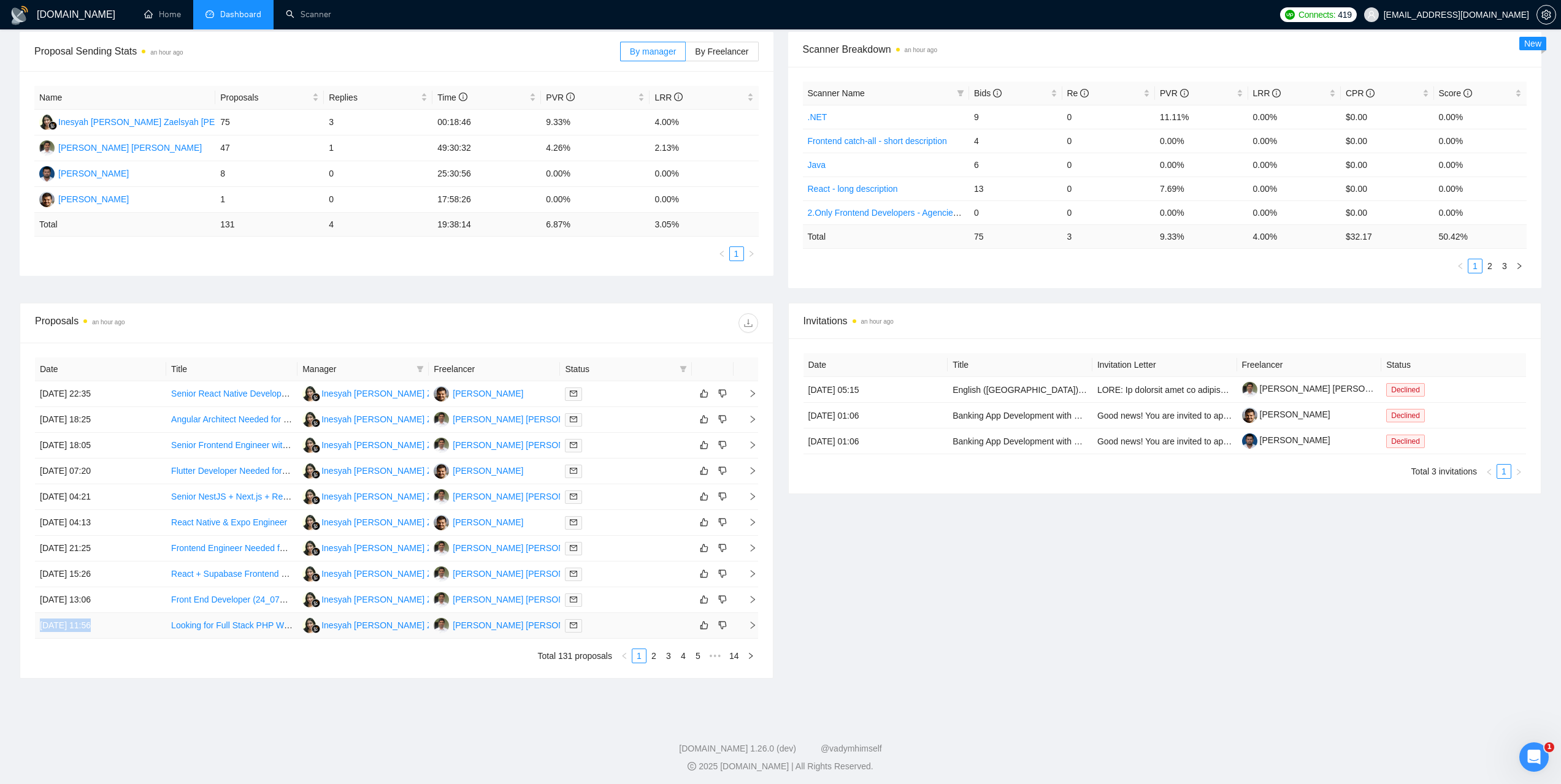
click at [86, 628] on td "02 Sep, 2025 11:56" at bounding box center [101, 626] width 132 height 26
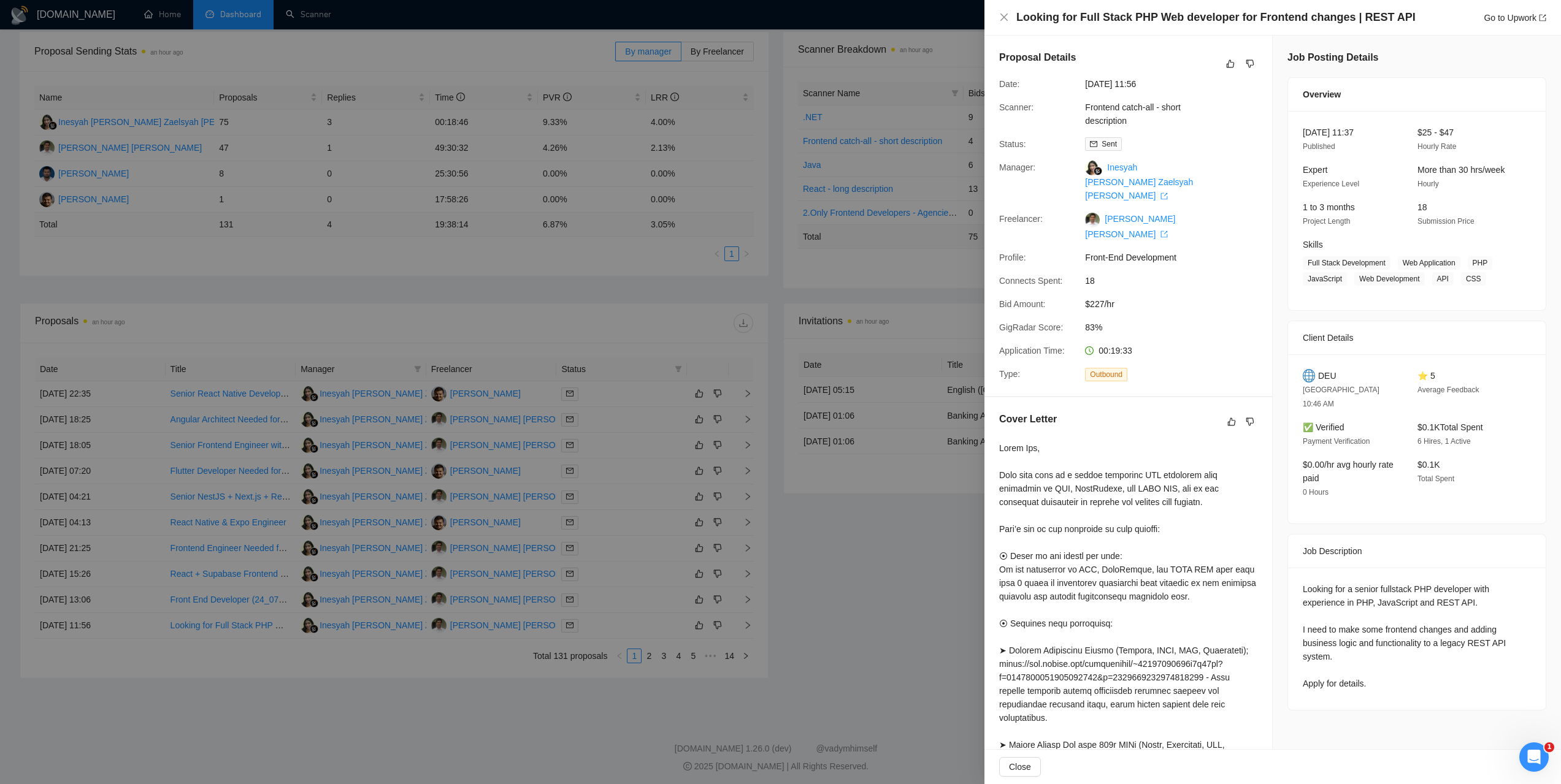
click at [132, 670] on div at bounding box center [780, 392] width 1561 height 784
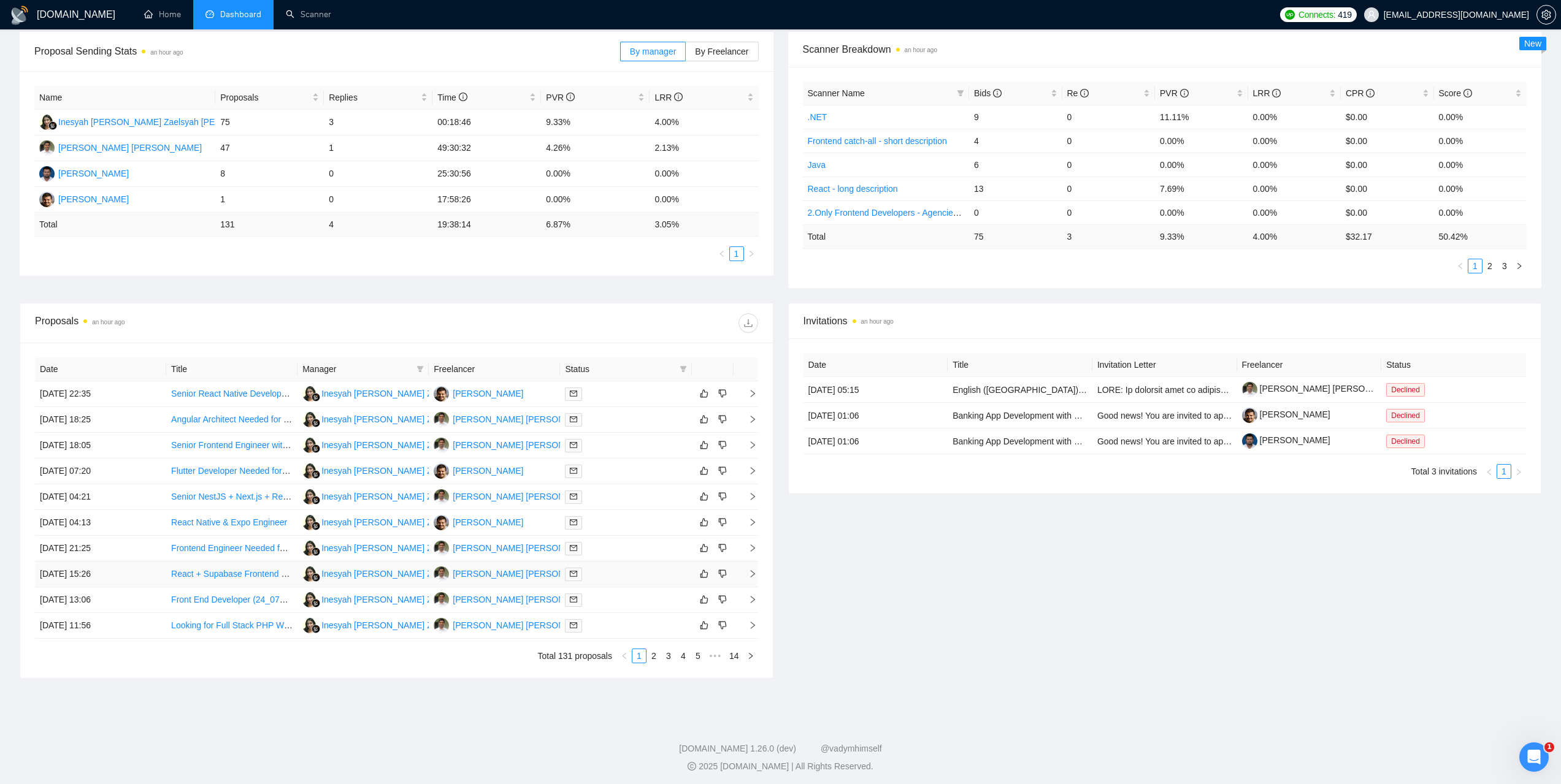
click at [89, 563] on td "02 Sep, 2025 15:26" at bounding box center [101, 574] width 132 height 26
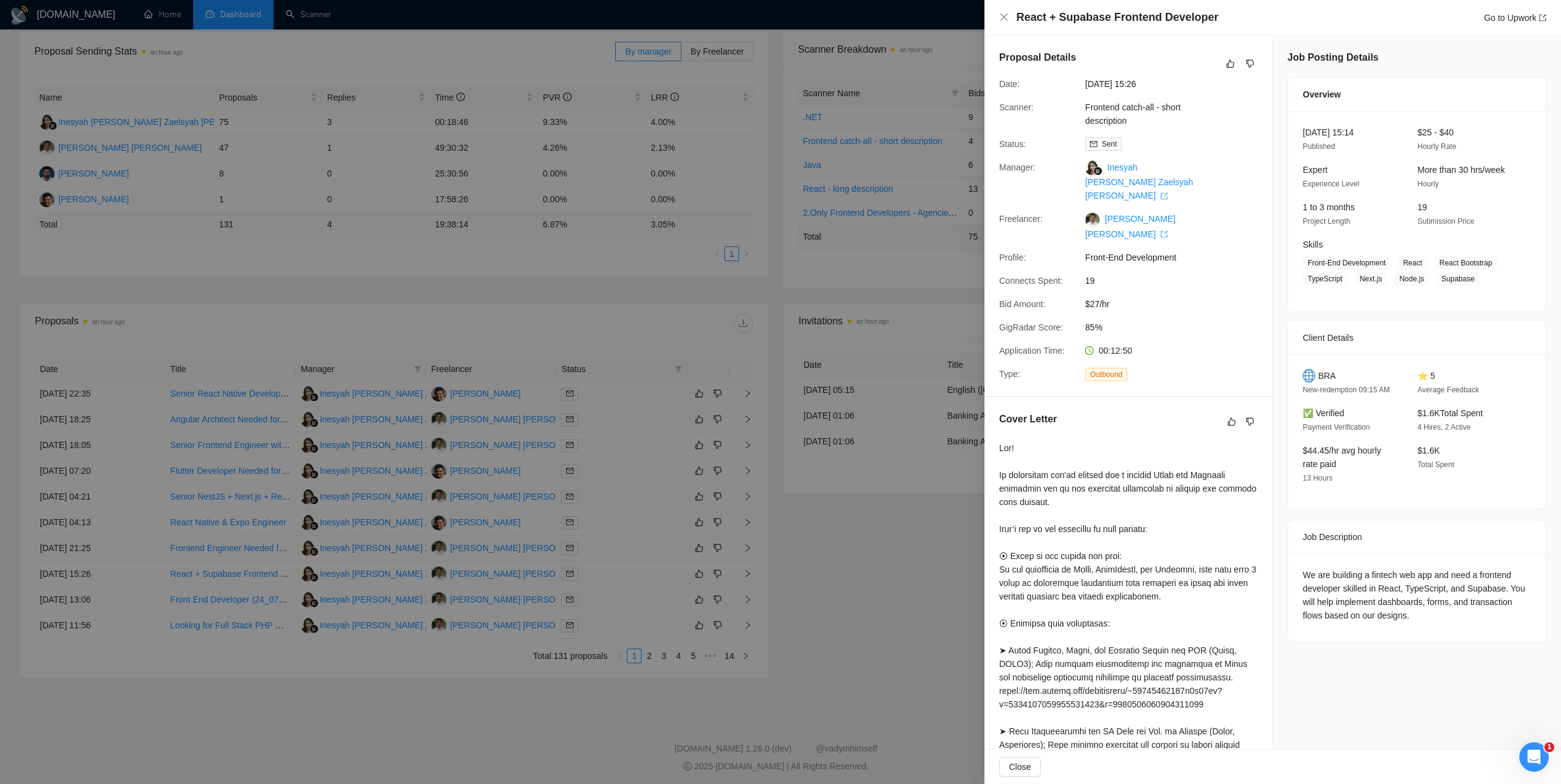
click at [84, 534] on div at bounding box center [780, 392] width 1561 height 784
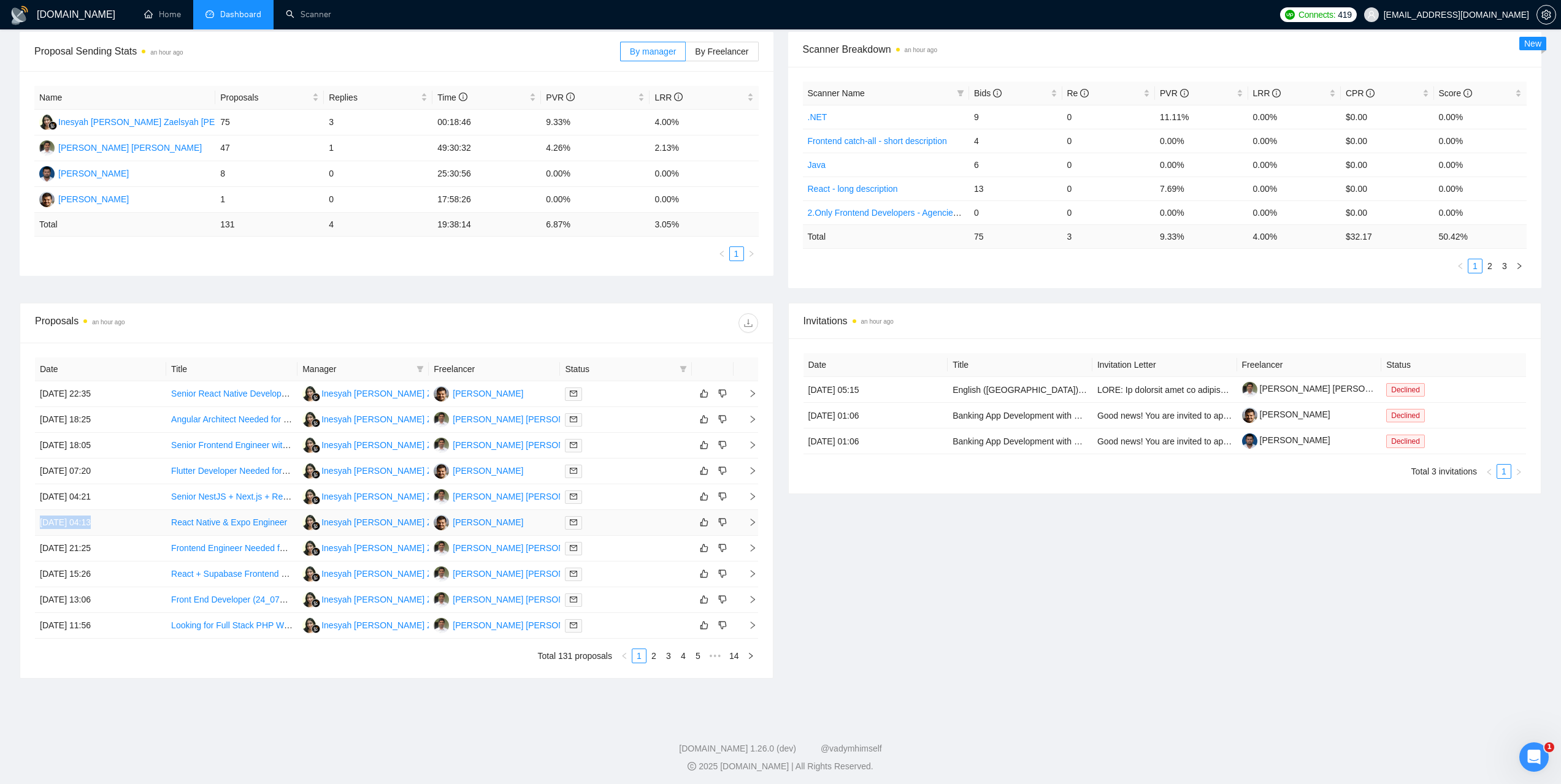
click at [84, 534] on td "03 Sep, 2025 04:13" at bounding box center [101, 523] width 132 height 26
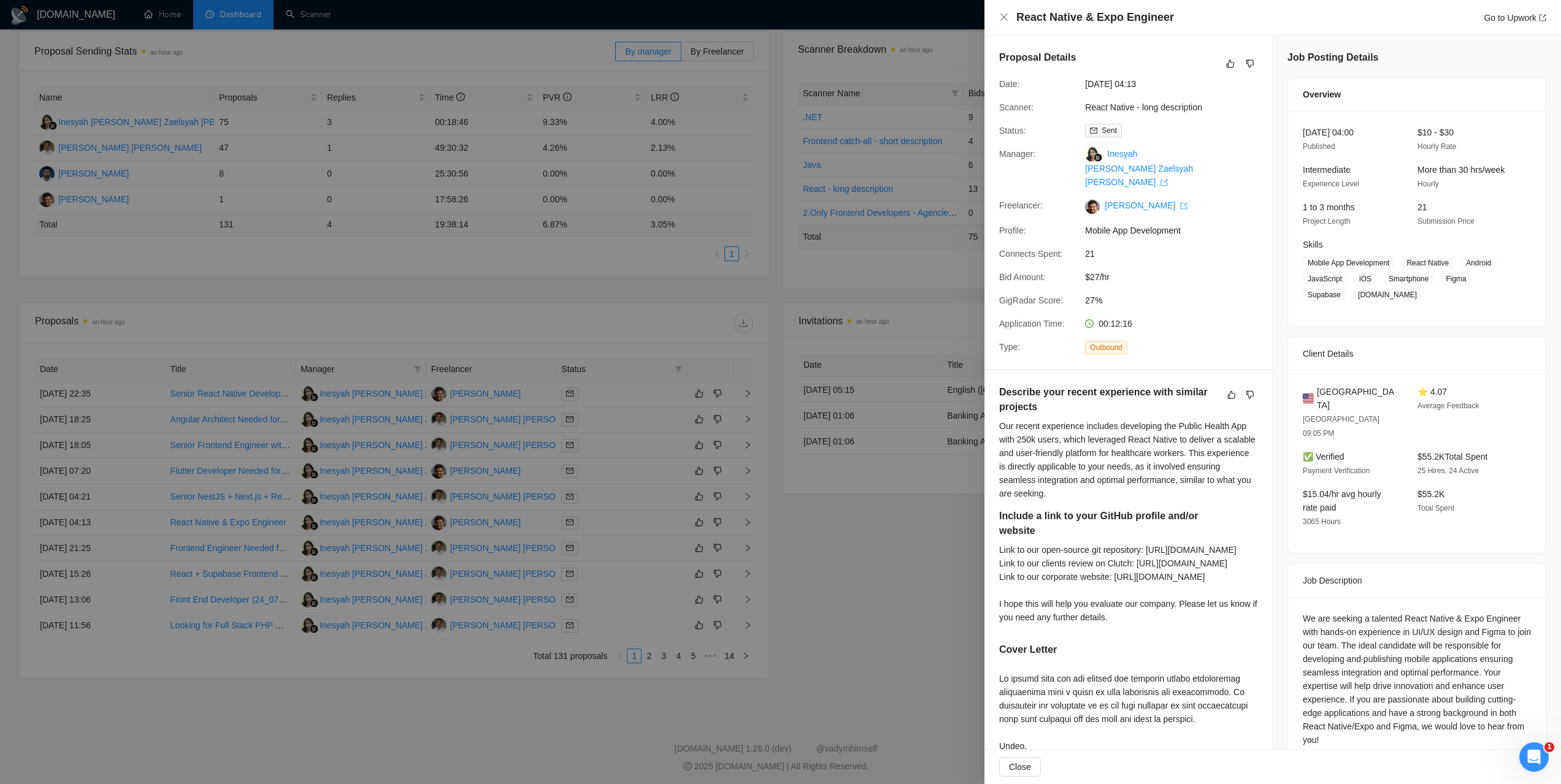
click at [416, 764] on div at bounding box center [780, 392] width 1561 height 784
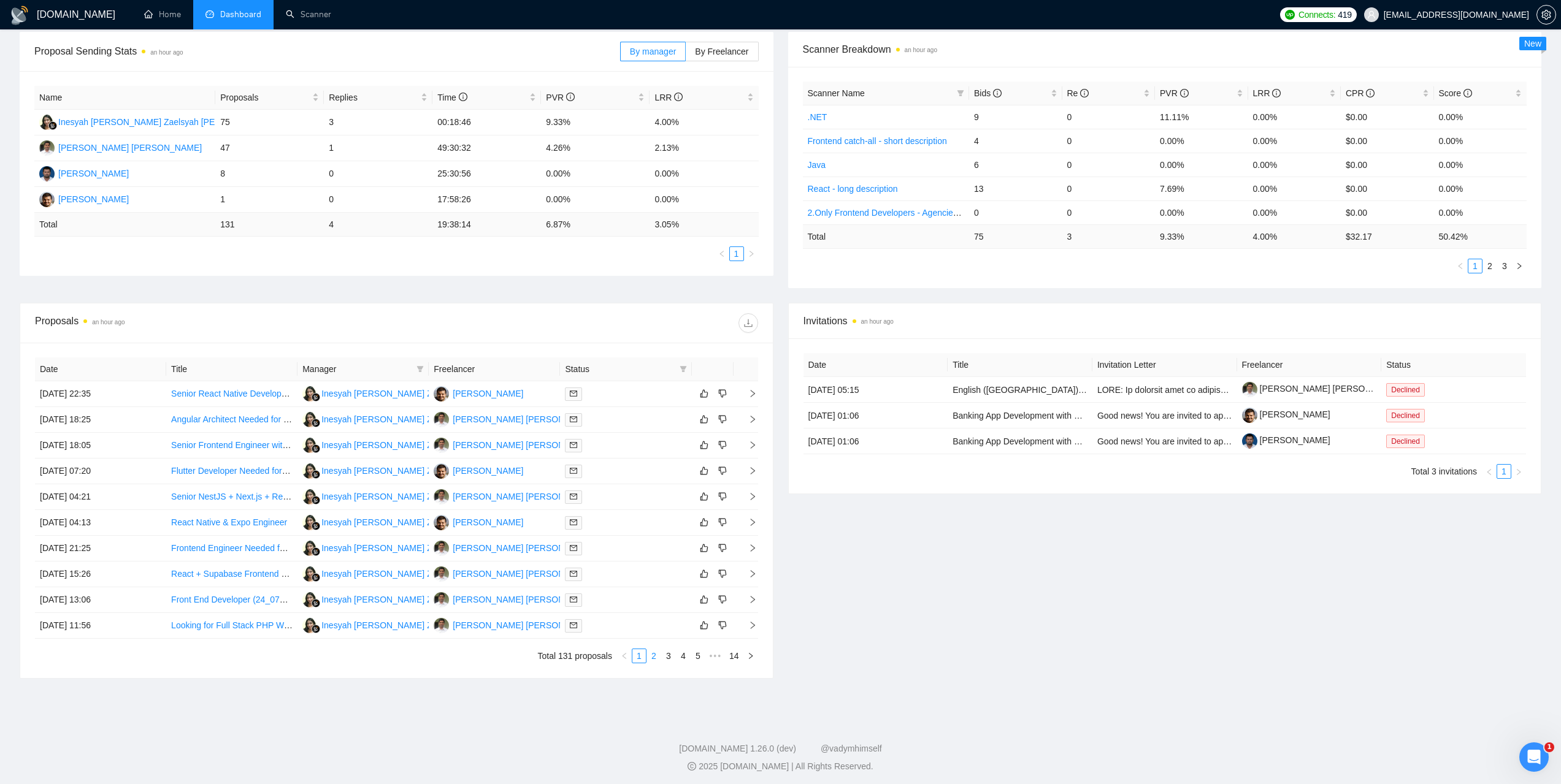
click at [651, 652] on link "2" at bounding box center [654, 655] width 14 height 14
click at [81, 383] on td "02 Sep, 2025 11:55" at bounding box center [101, 395] width 132 height 26
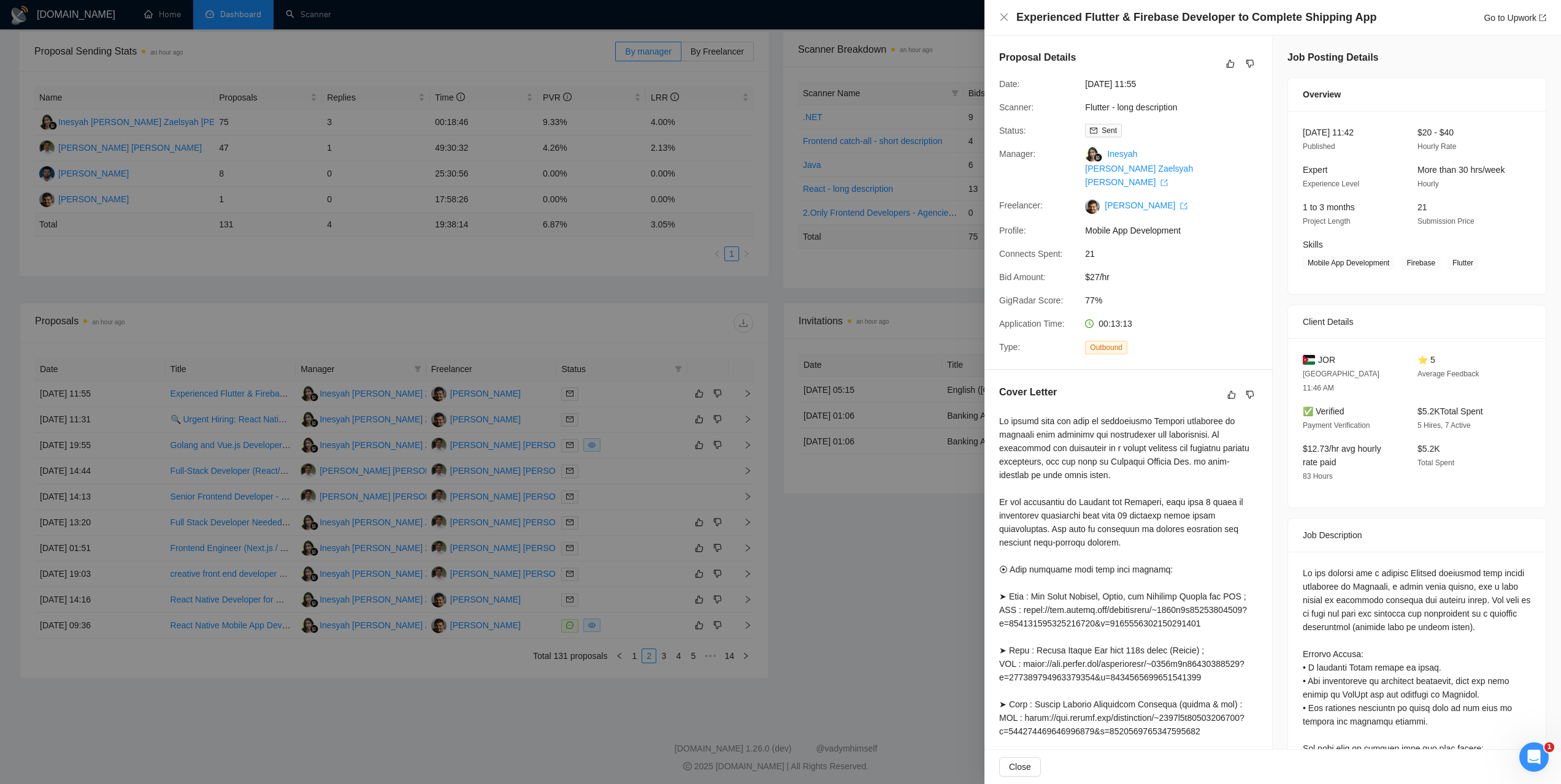
click at [86, 417] on div at bounding box center [780, 392] width 1561 height 784
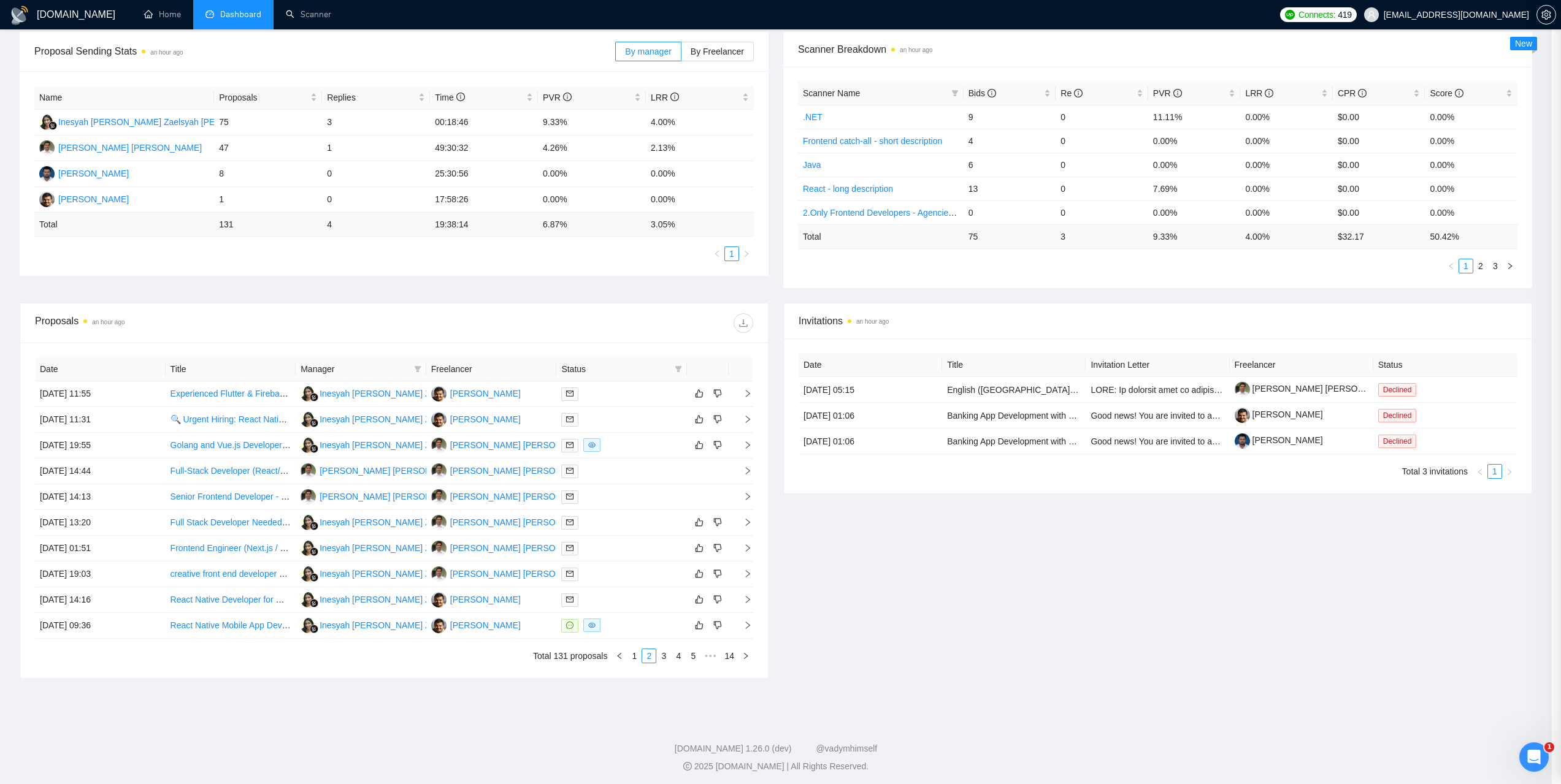
click at [86, 417] on div at bounding box center [780, 392] width 1561 height 784
click at [86, 417] on td "02 Sep, 2025 11:31" at bounding box center [101, 420] width 131 height 26
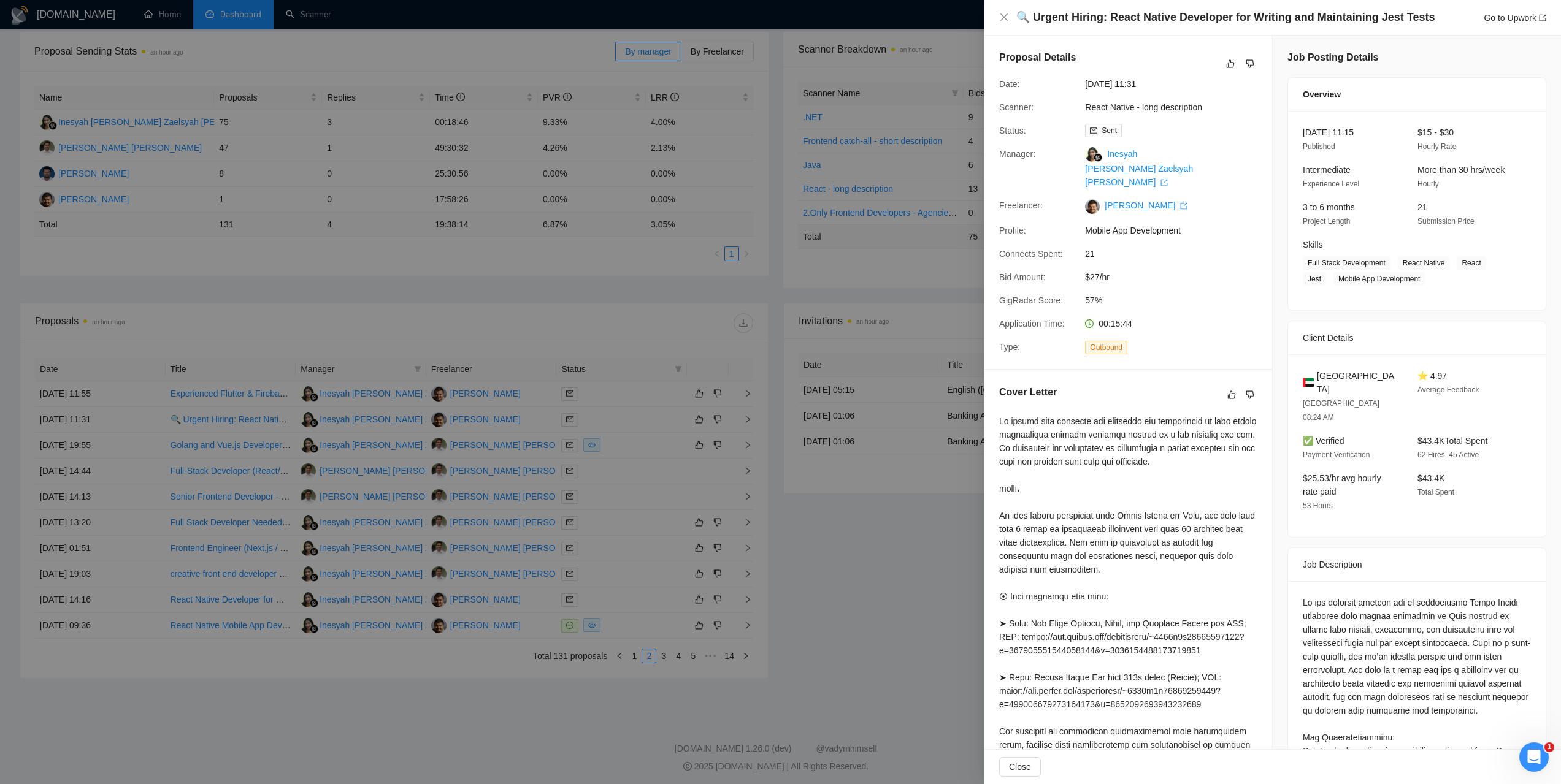
click at [90, 449] on div at bounding box center [780, 392] width 1561 height 784
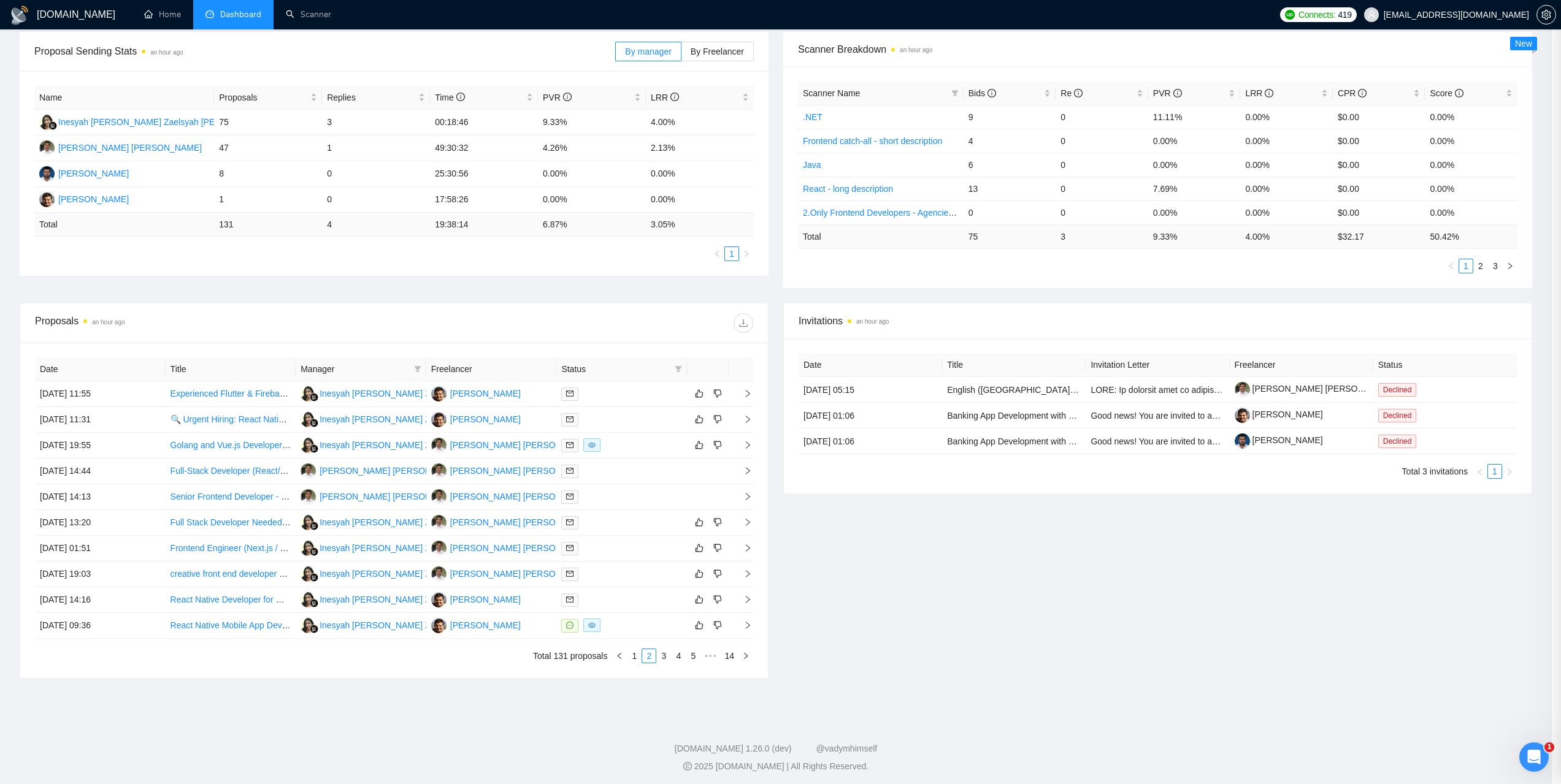
click at [90, 449] on div at bounding box center [780, 392] width 1561 height 784
click at [90, 449] on td "01 Sep, 2025 19:55" at bounding box center [101, 446] width 132 height 26
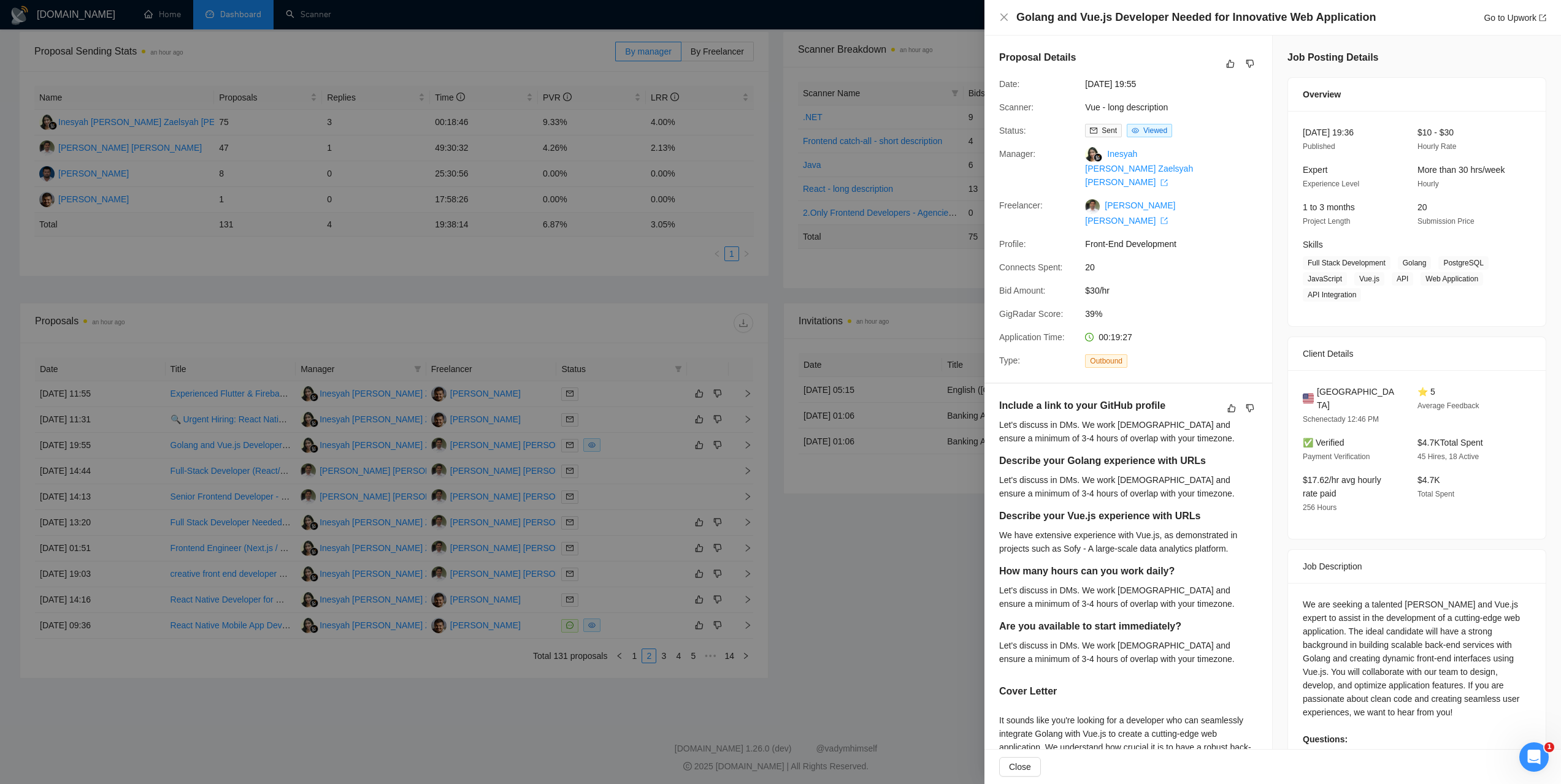
click at [99, 504] on div at bounding box center [780, 392] width 1561 height 784
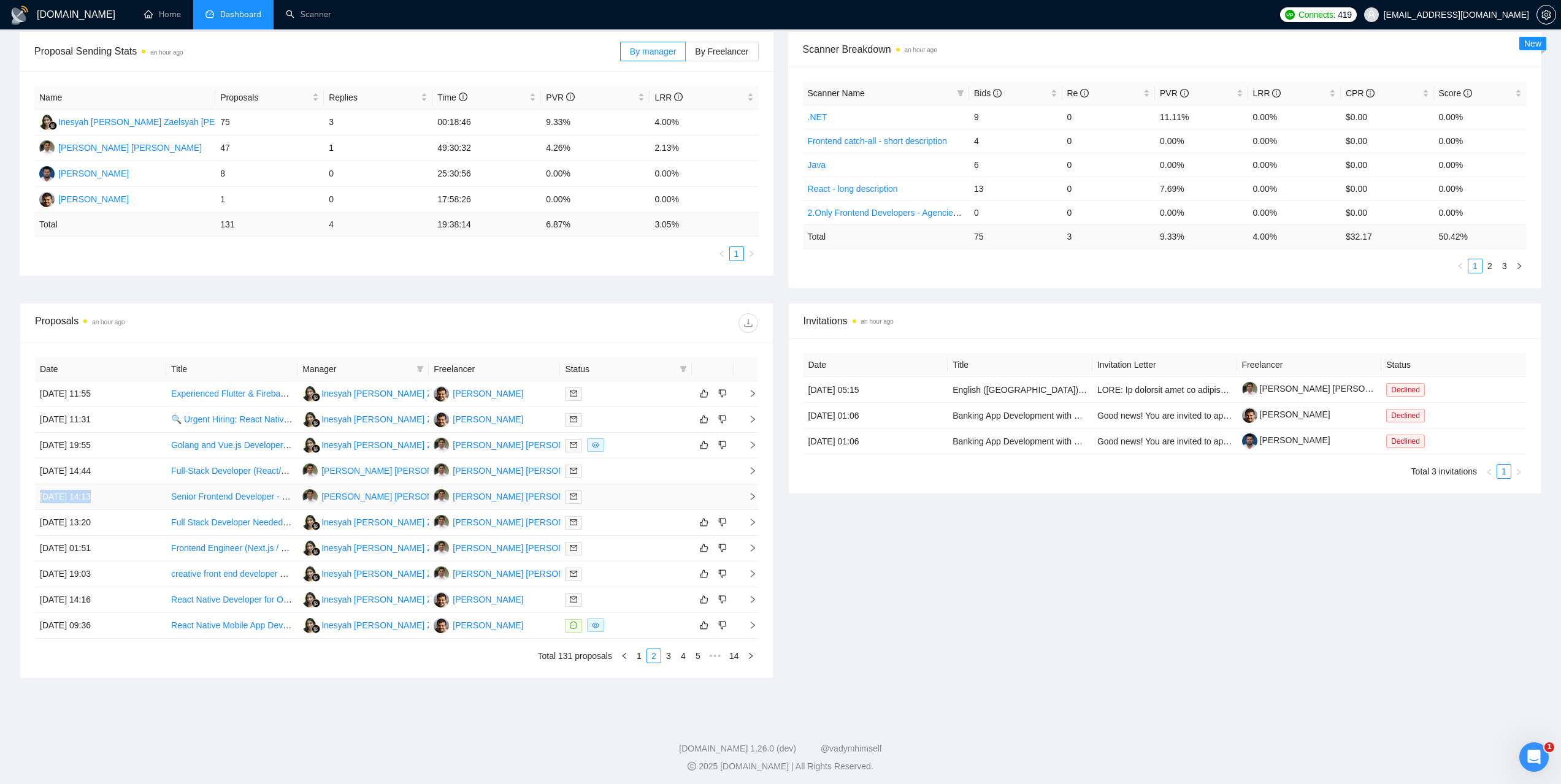
click at [99, 504] on td "01 Sep, 2025 14:13" at bounding box center [101, 497] width 132 height 26
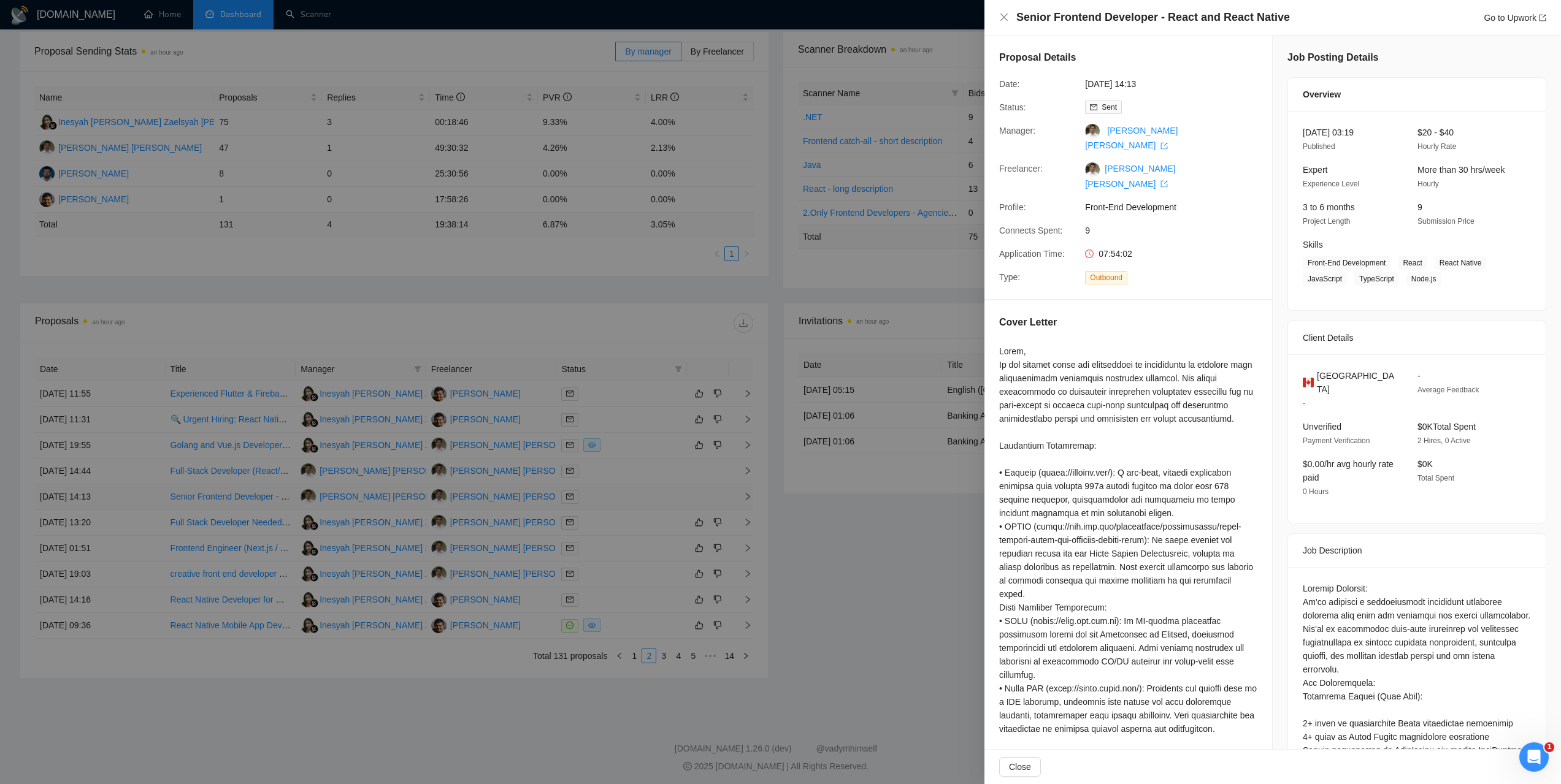
click at [99, 504] on div at bounding box center [780, 392] width 1561 height 784
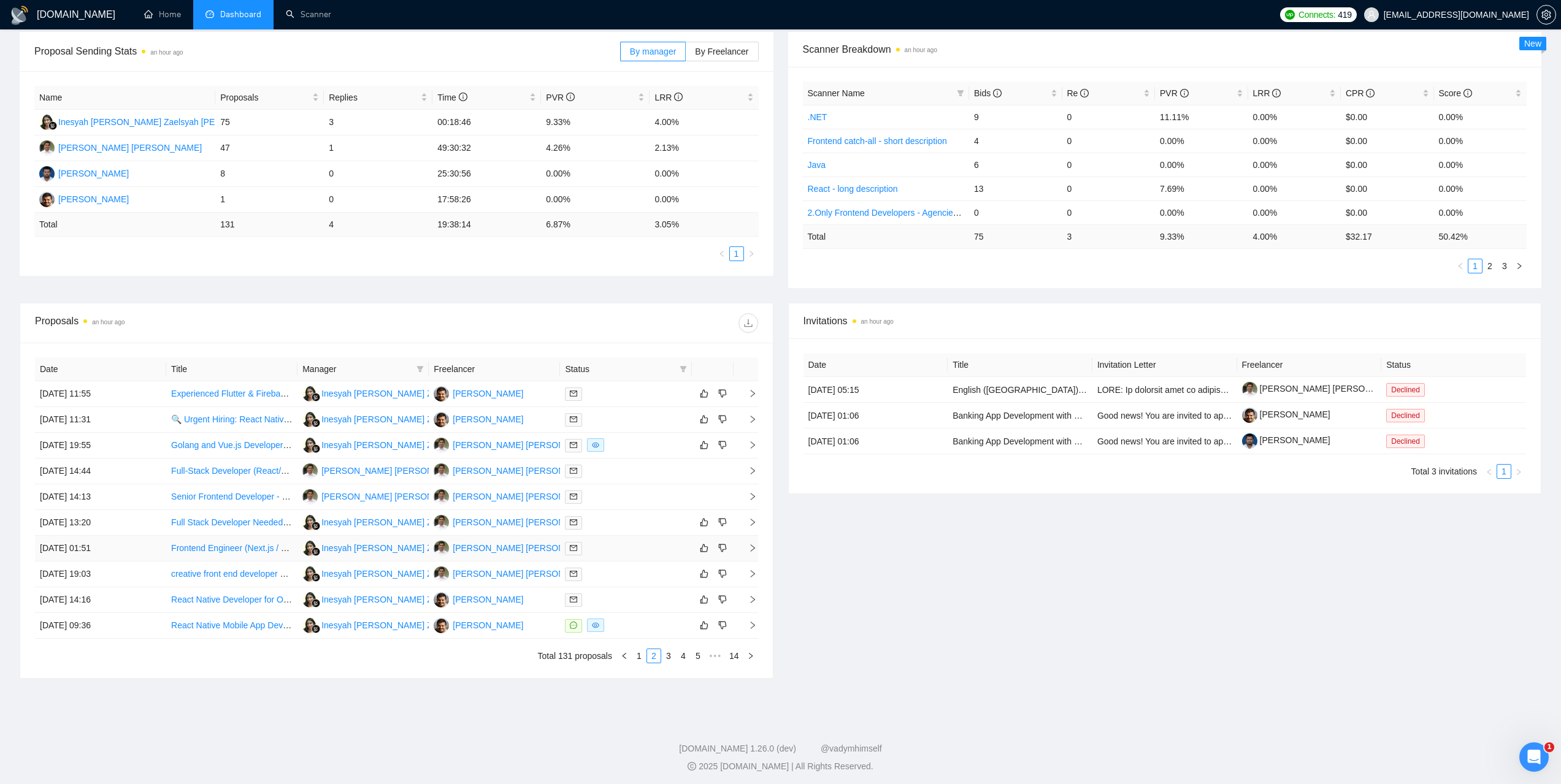
click at [91, 553] on td "01 Sep, 2025 01:51" at bounding box center [101, 549] width 132 height 26
